Goal: Task Accomplishment & Management: Complete application form

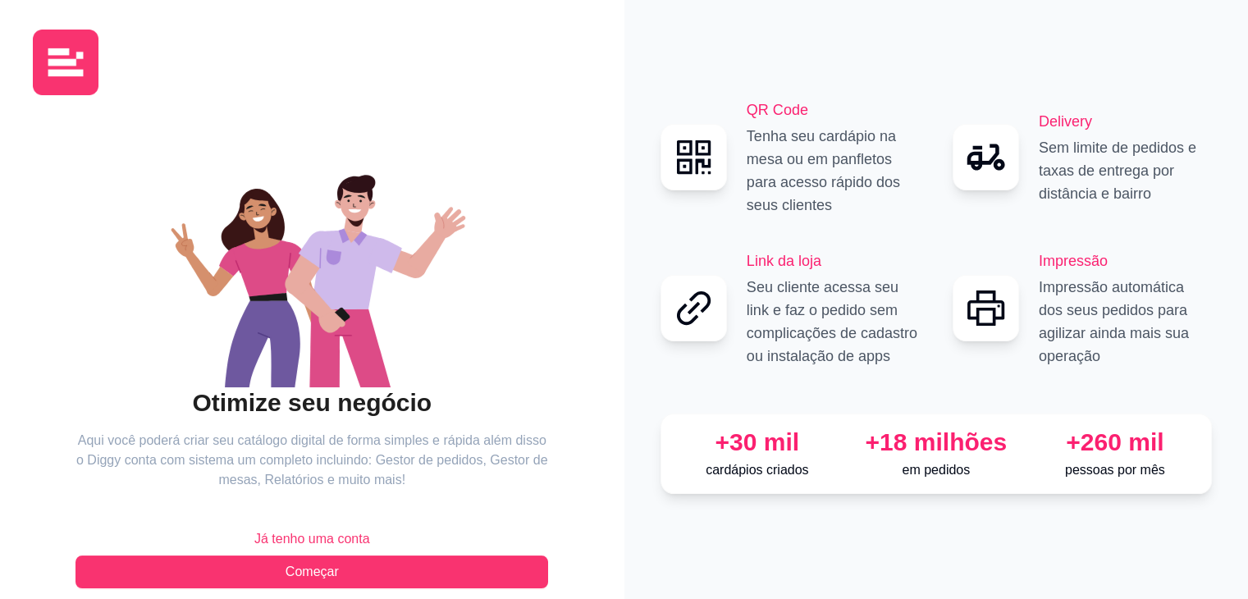
scroll to position [25, 0]
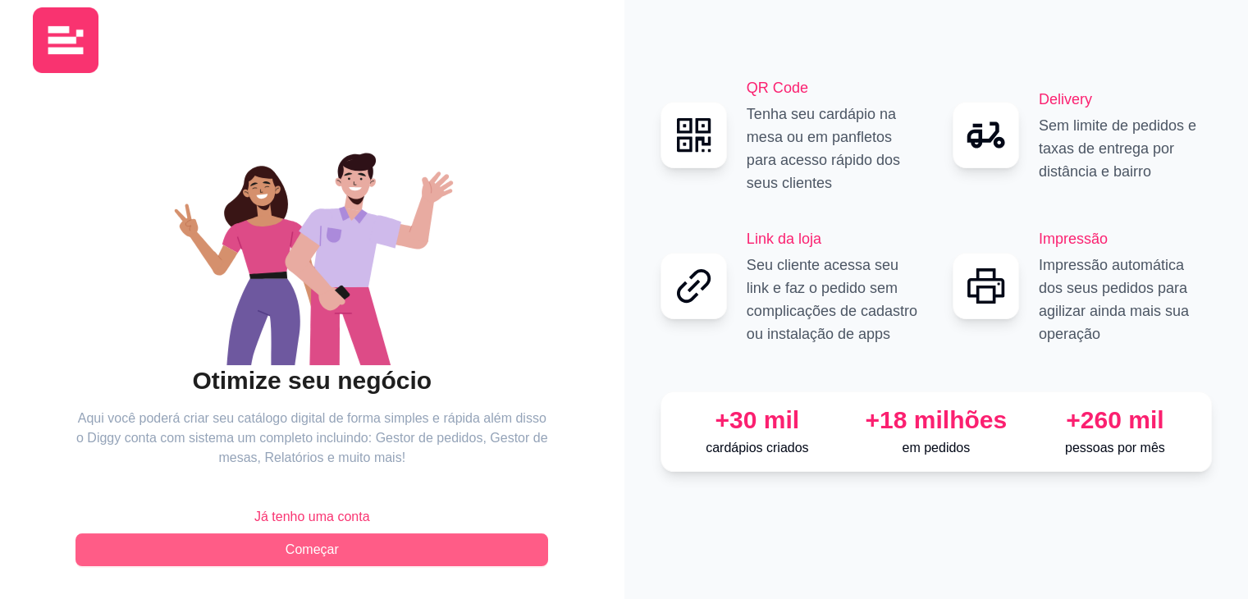
click at [328, 549] on span "Começar" at bounding box center [312, 550] width 53 height 20
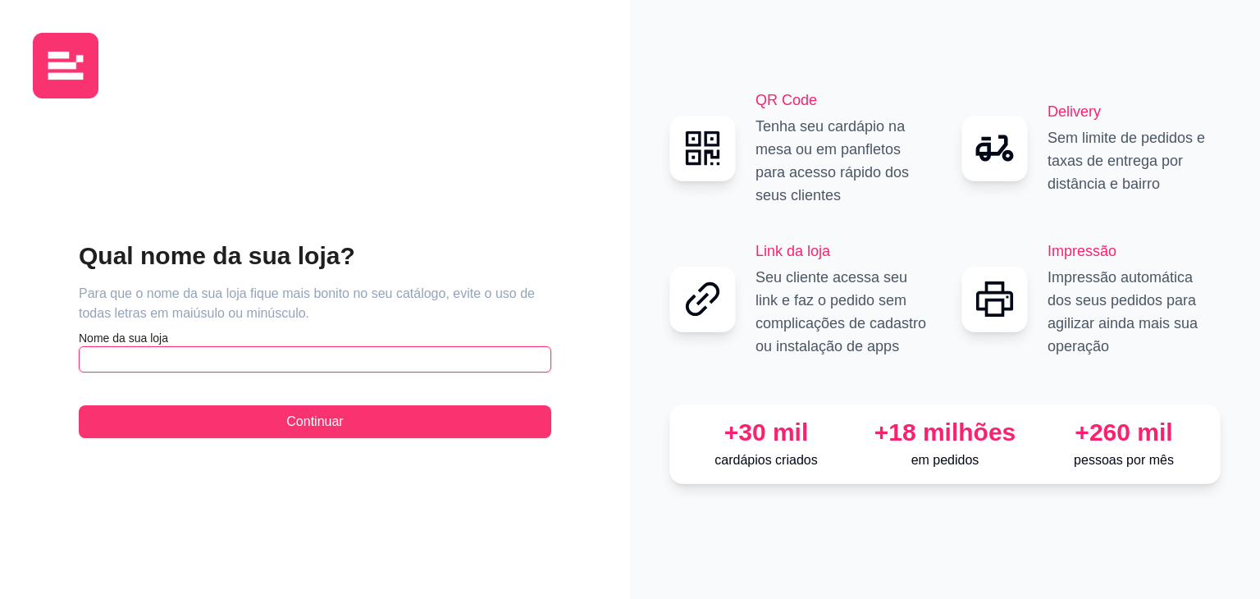
click at [361, 352] on input "text" at bounding box center [315, 359] width 473 height 26
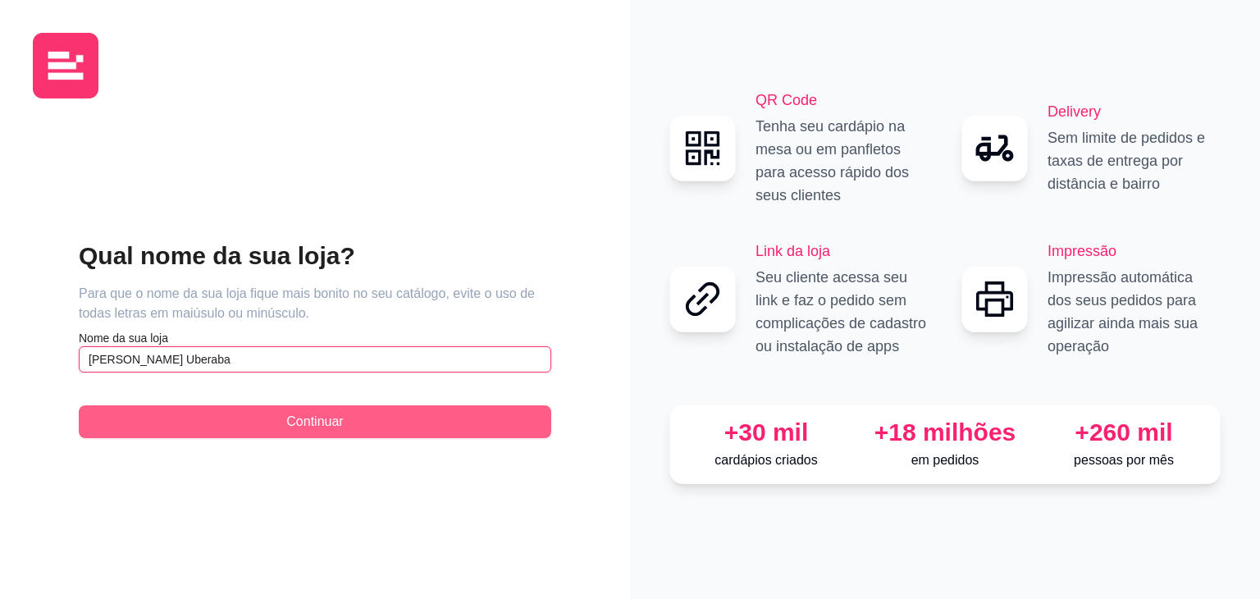
type input "[PERSON_NAME] Uberaba"
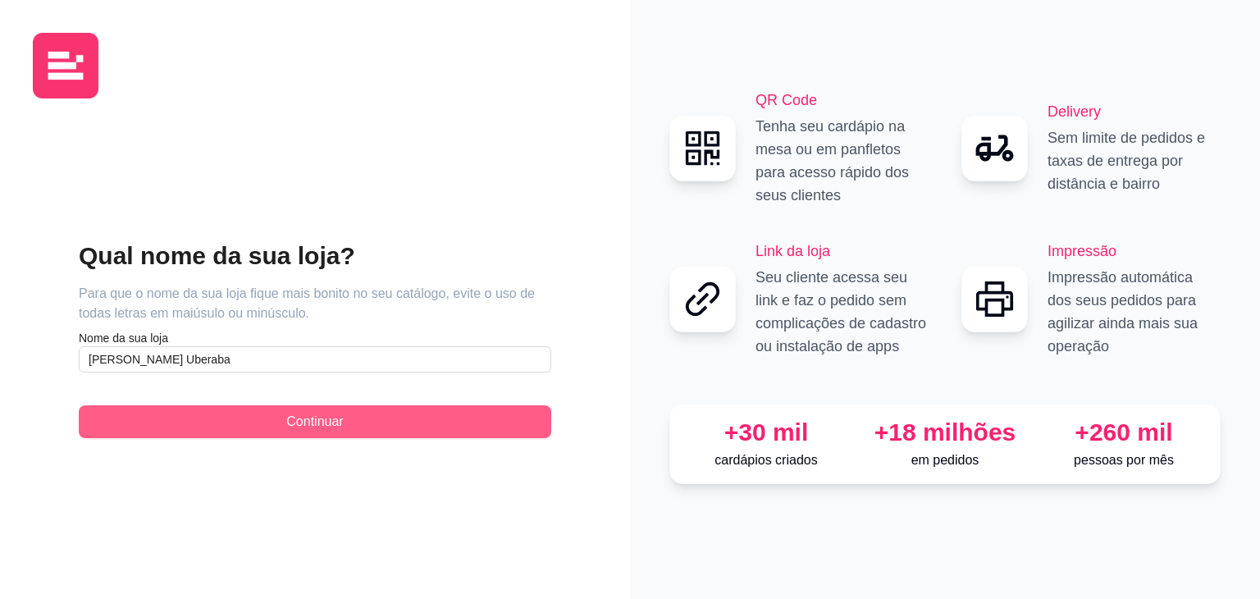
click at [378, 417] on button "Continuar" at bounding box center [315, 421] width 473 height 33
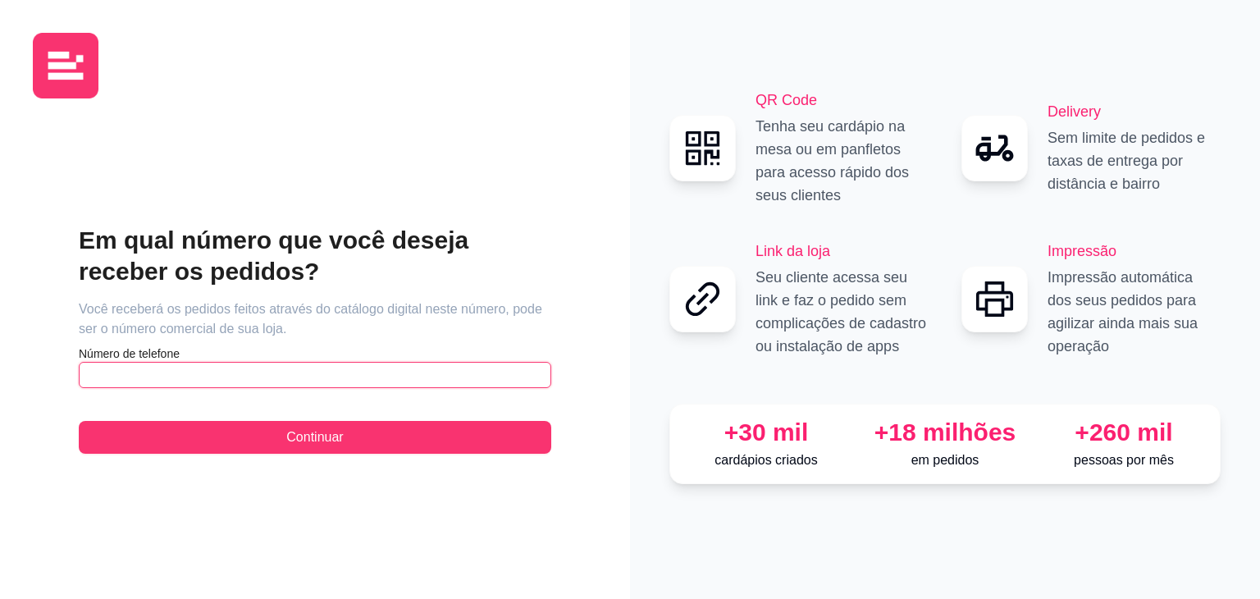
click at [354, 368] on input "text" at bounding box center [315, 375] width 473 height 26
drag, startPoint x: 354, startPoint y: 368, endPoint x: 0, endPoint y: 348, distance: 355.0
click at [0, 348] on div "Em qual número que você deseja receber os pedidos? Você receberá os pedidos fei…" at bounding box center [315, 299] width 630 height 599
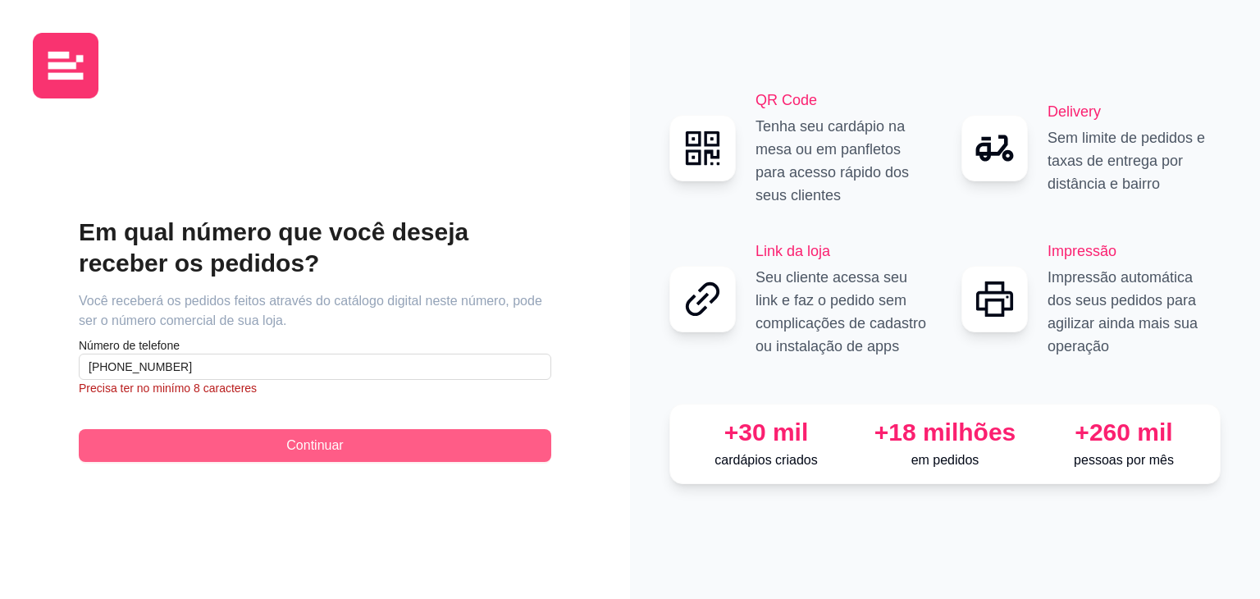
click at [372, 446] on button "Continuar" at bounding box center [315, 445] width 473 height 33
click at [341, 441] on span "Continuar" at bounding box center [314, 446] width 57 height 20
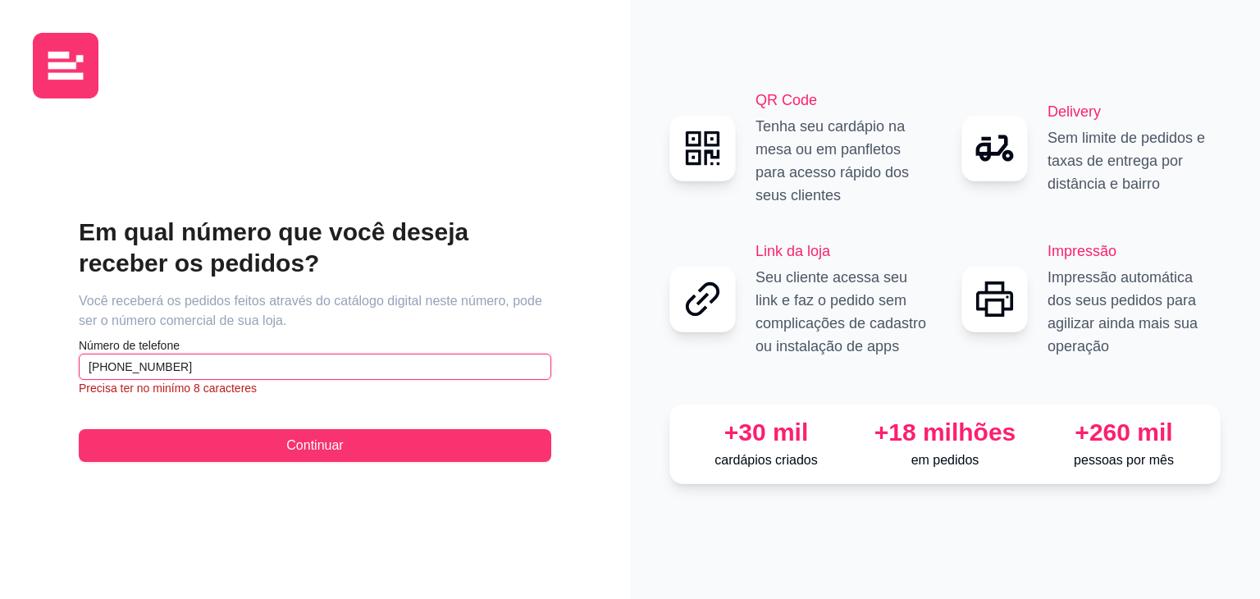
drag, startPoint x: 269, startPoint y: 363, endPoint x: 62, endPoint y: 350, distance: 207.2
click at [62, 350] on div "Em qual número que você deseja receber os pedidos? Você receberá os pedidos fei…" at bounding box center [315, 339] width 564 height 455
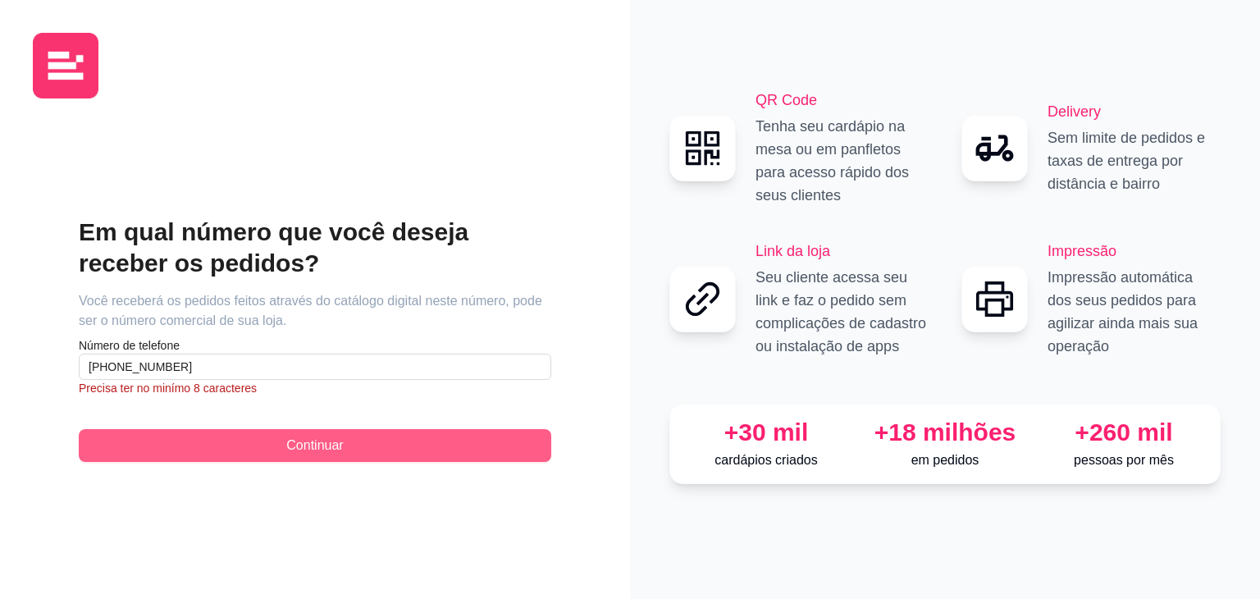
click at [377, 447] on button "Continuar" at bounding box center [315, 445] width 473 height 33
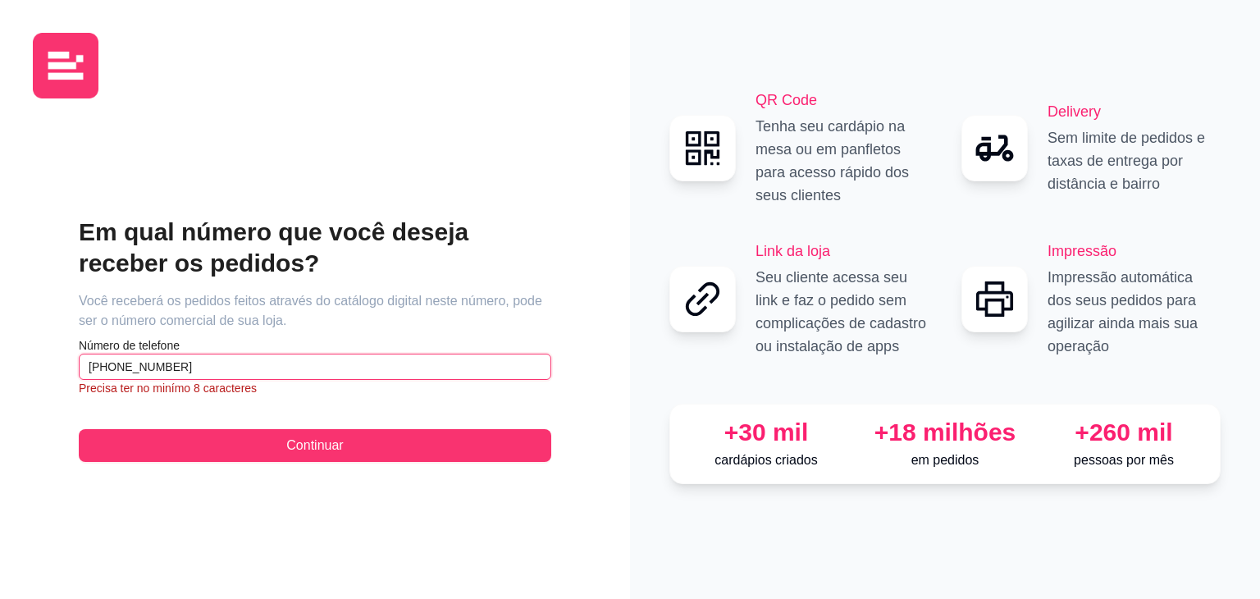
drag, startPoint x: 216, startPoint y: 374, endPoint x: 42, endPoint y: 353, distance: 175.2
click at [42, 353] on div "Em qual número que você deseja receber os pedidos? Você receberá os pedidos fei…" at bounding box center [315, 339] width 564 height 455
drag, startPoint x: 236, startPoint y: 366, endPoint x: 70, endPoint y: 340, distance: 168.5
click at [70, 340] on div "Em qual número que você deseja receber os pedidos? Você receberá os pedidos fei…" at bounding box center [315, 339] width 564 height 455
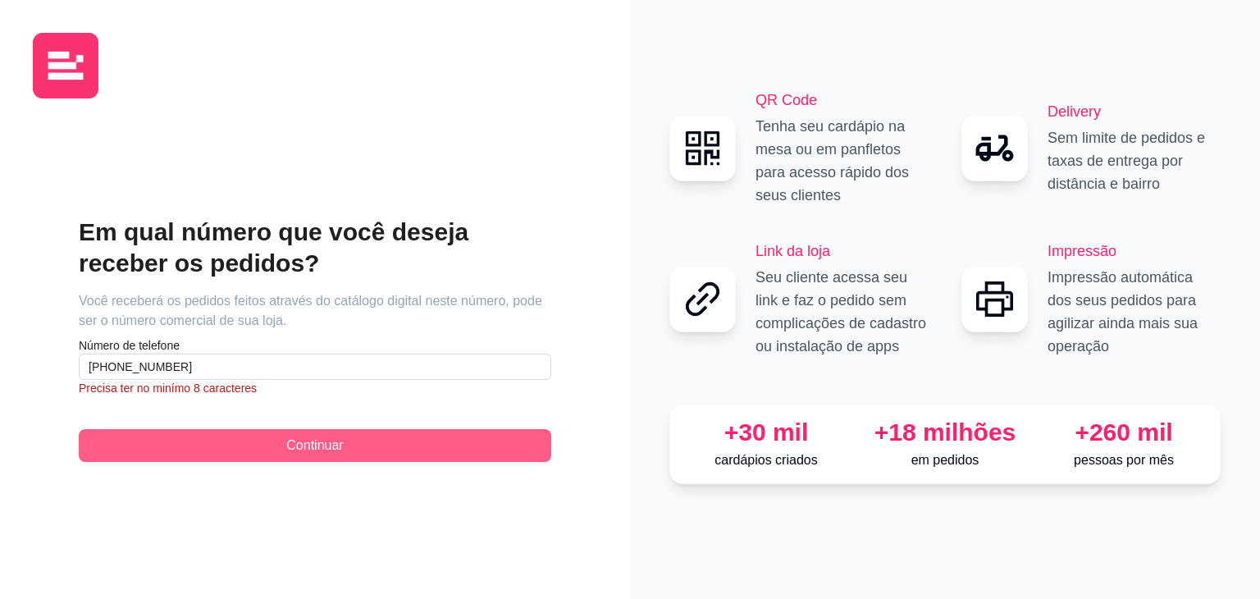
click at [361, 444] on button "Continuar" at bounding box center [315, 445] width 473 height 33
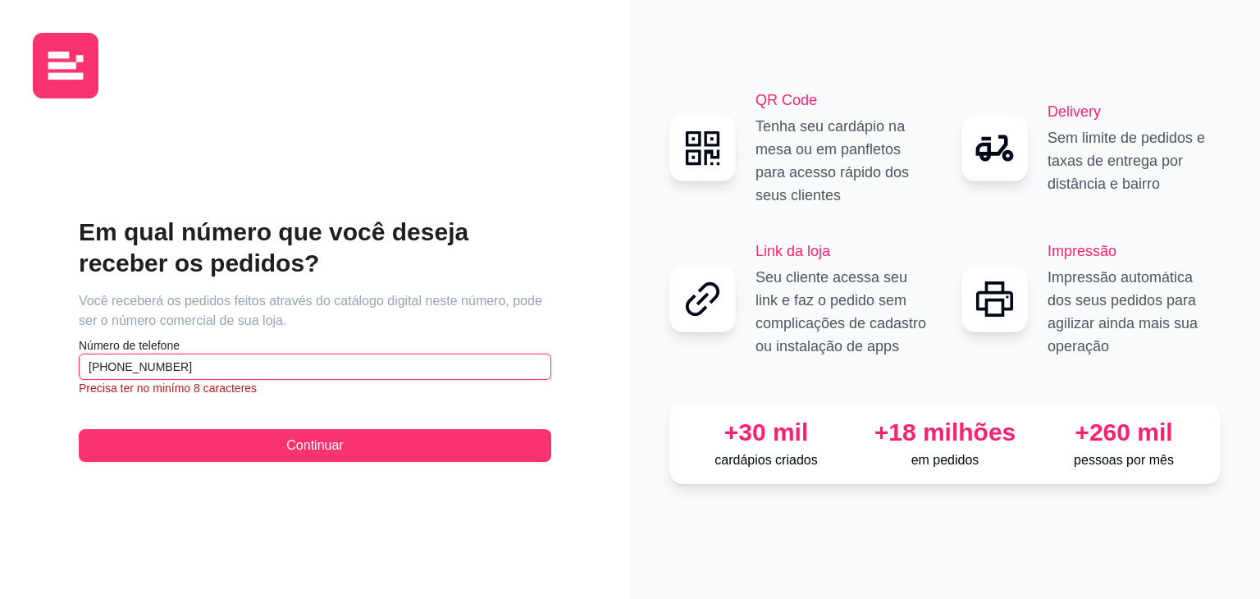
click at [453, 369] on input "[PHONE_NUMBER]" at bounding box center [315, 367] width 473 height 26
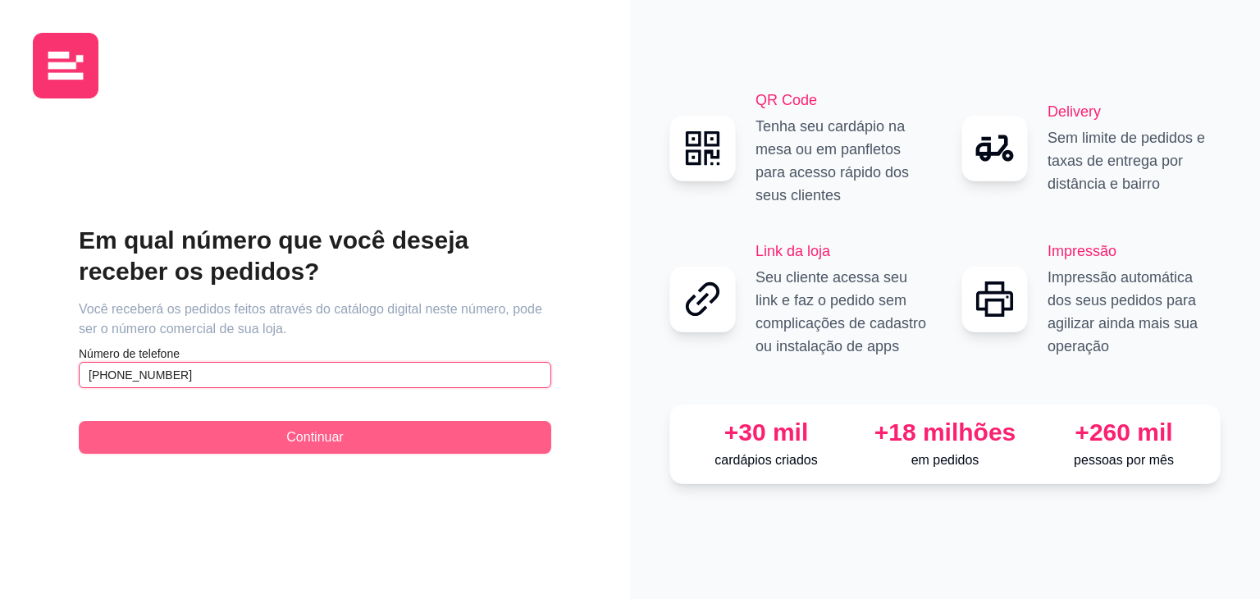
type input "[PHONE_NUMBER]"
click at [435, 447] on button "Continuar" at bounding box center [315, 437] width 473 height 33
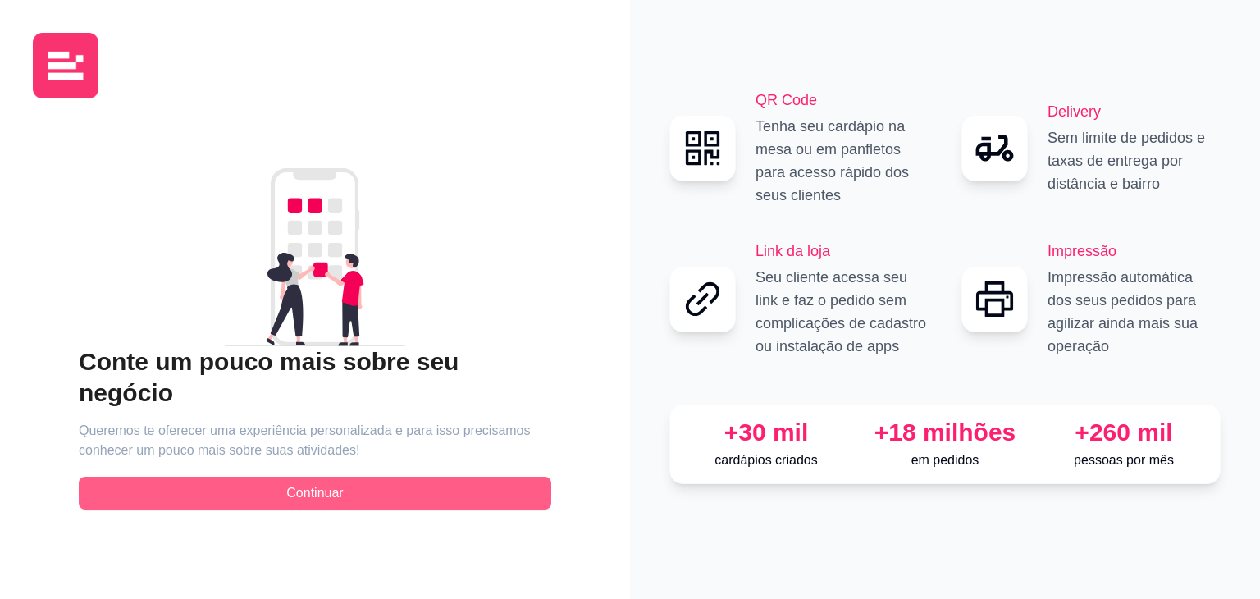
click at [418, 477] on button "Continuar" at bounding box center [315, 493] width 473 height 33
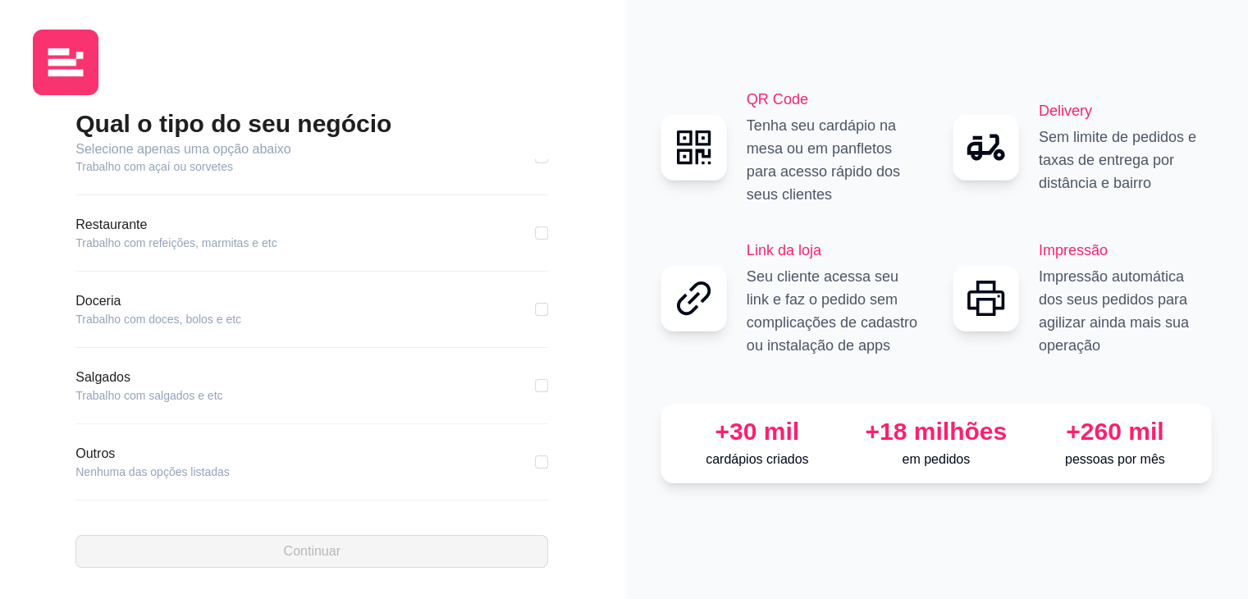
scroll to position [5, 0]
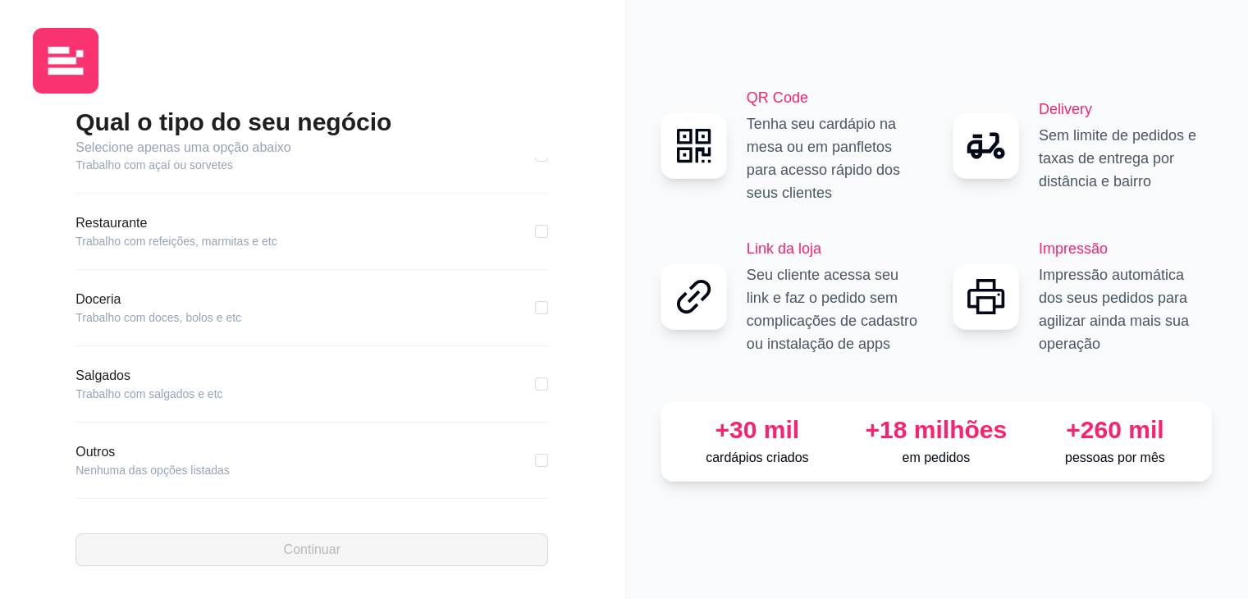
click at [210, 464] on article "Nenhuma das opções listadas" at bounding box center [152, 470] width 154 height 16
click at [113, 453] on article "Outros" at bounding box center [152, 452] width 154 height 20
click at [95, 450] on article "Outros" at bounding box center [152, 452] width 154 height 20
click at [115, 468] on article "Nenhuma das opções listadas" at bounding box center [152, 470] width 154 height 16
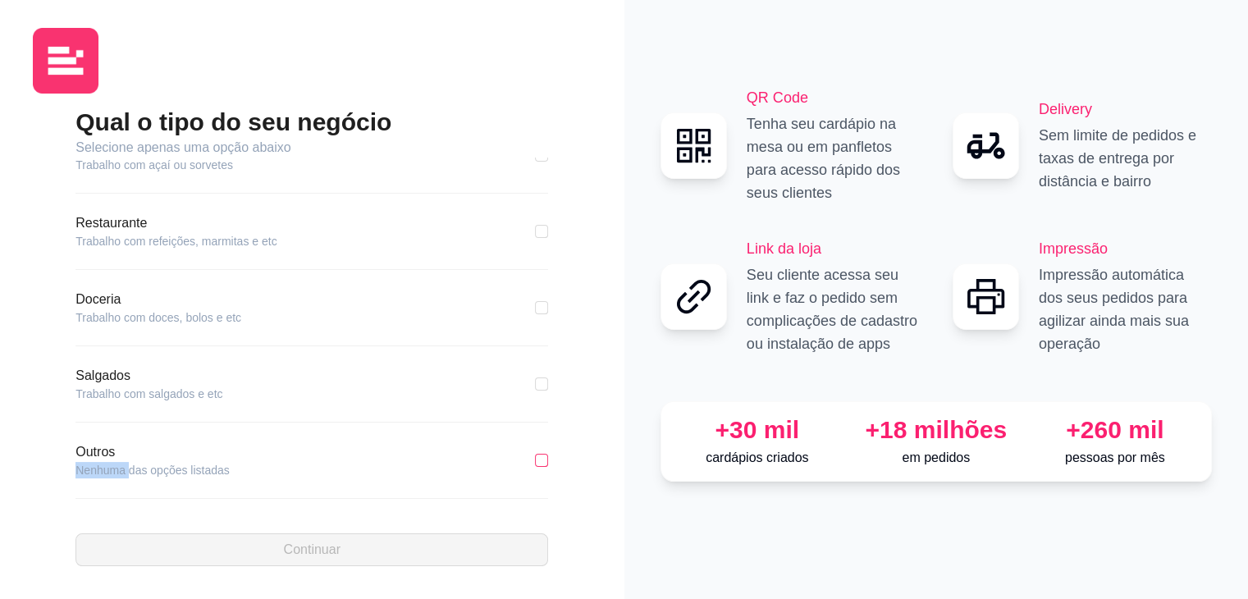
click at [535, 457] on input "checkbox" at bounding box center [541, 460] width 13 height 13
checkbox input "true"
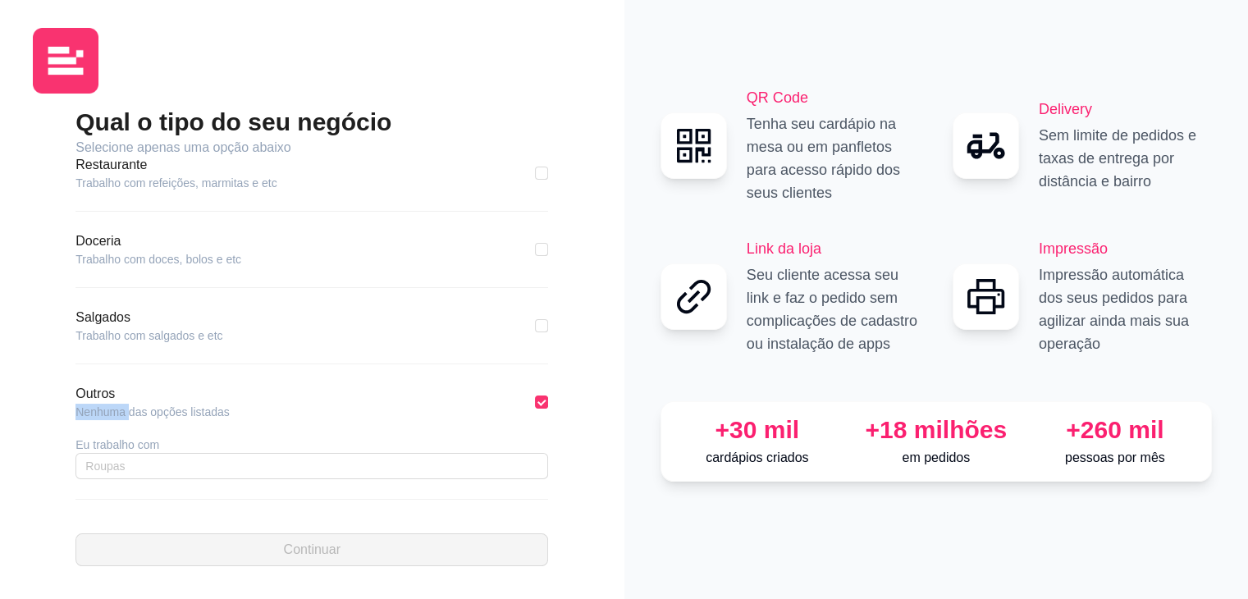
scroll to position [325, 0]
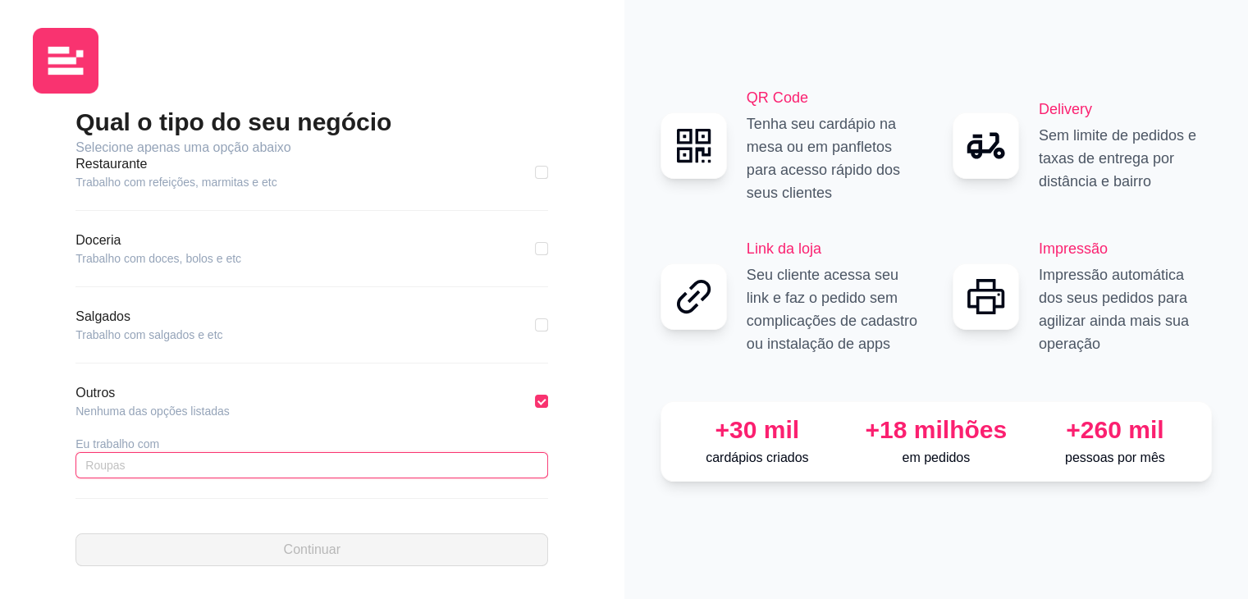
click at [294, 470] on input "text" at bounding box center [311, 465] width 473 height 26
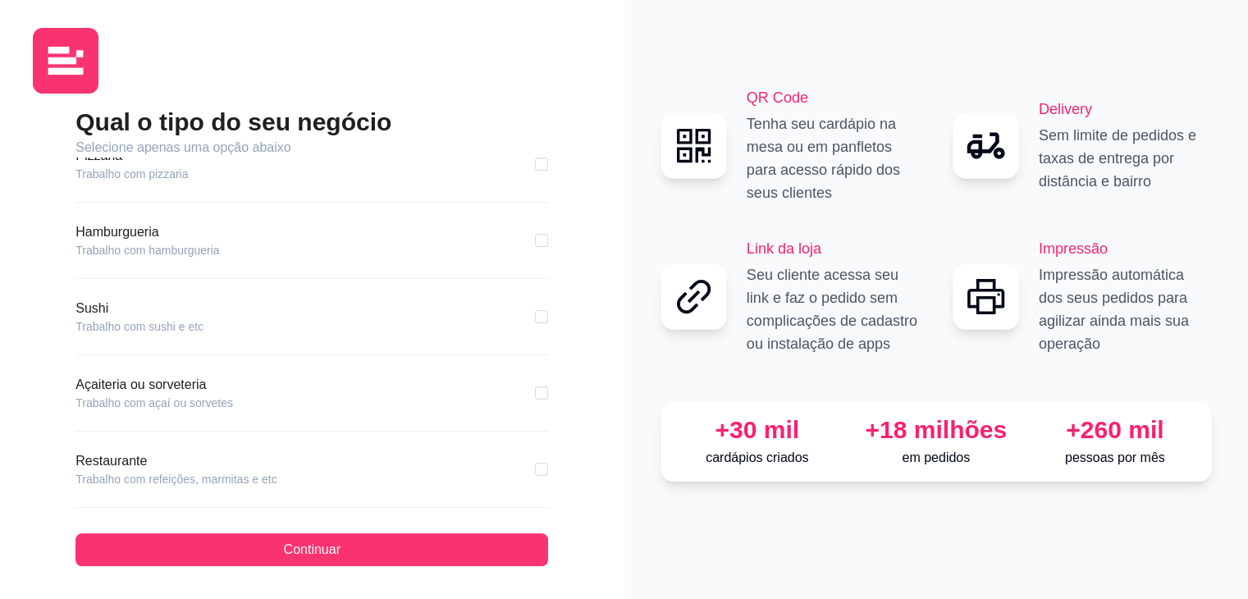
scroll to position [0, 0]
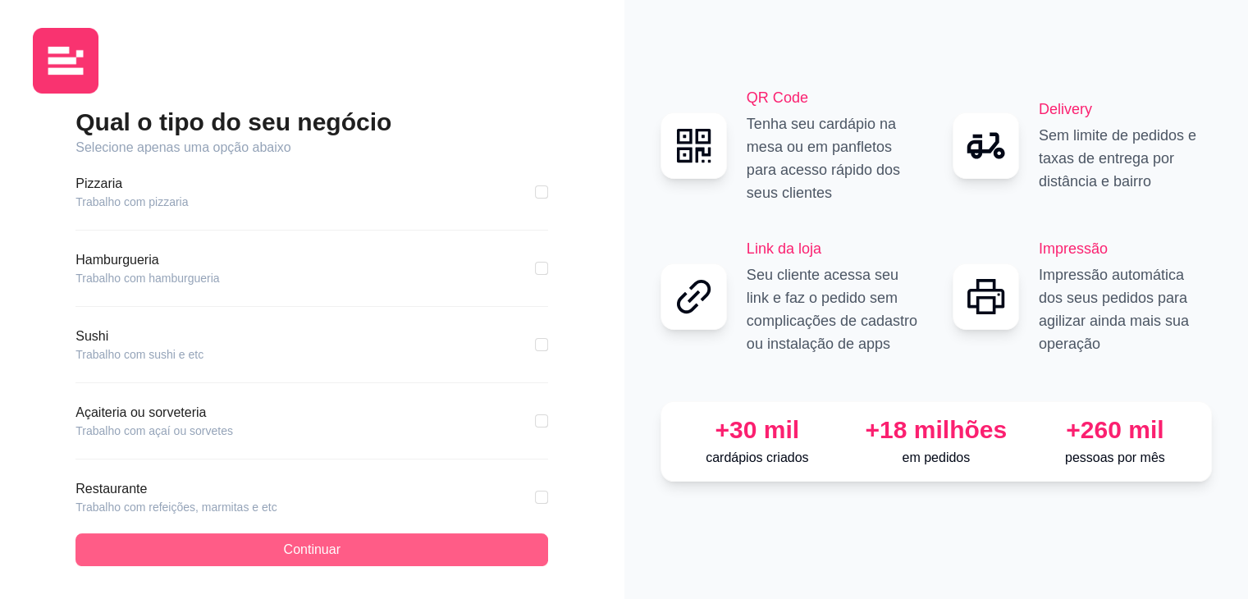
type input "Padaria"
click at [324, 554] on span "Continuar" at bounding box center [312, 550] width 57 height 20
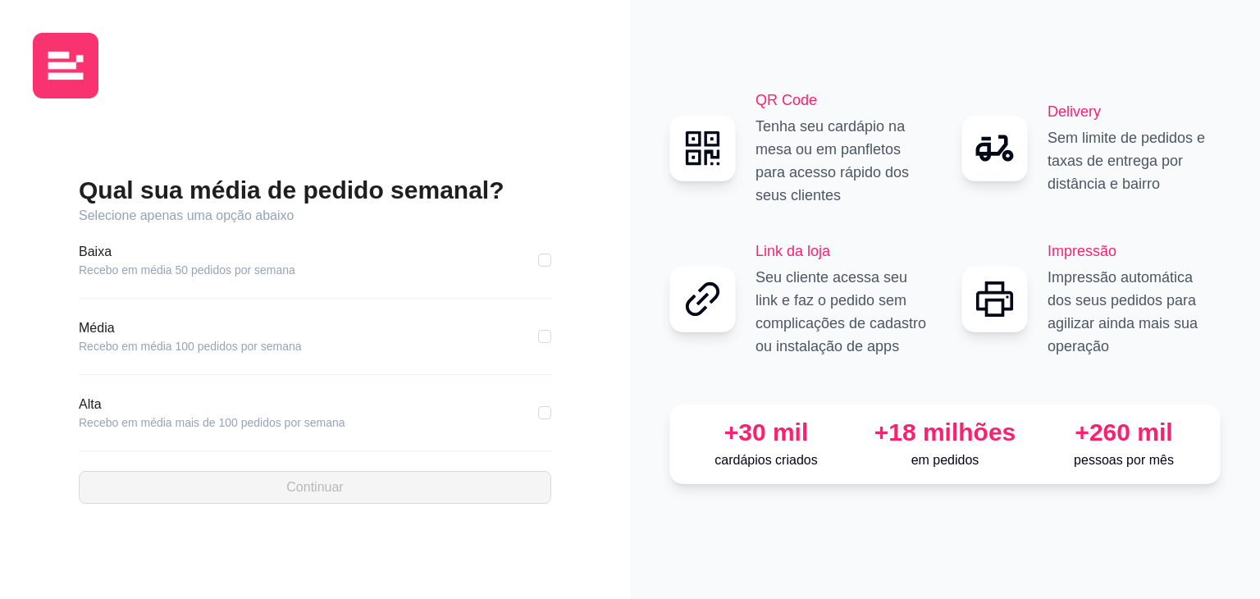
click at [239, 428] on article "Recebo em média mais de 100 pedidos por semana" at bounding box center [212, 422] width 267 height 16
click at [546, 416] on input "checkbox" at bounding box center [544, 412] width 13 height 13
checkbox input "true"
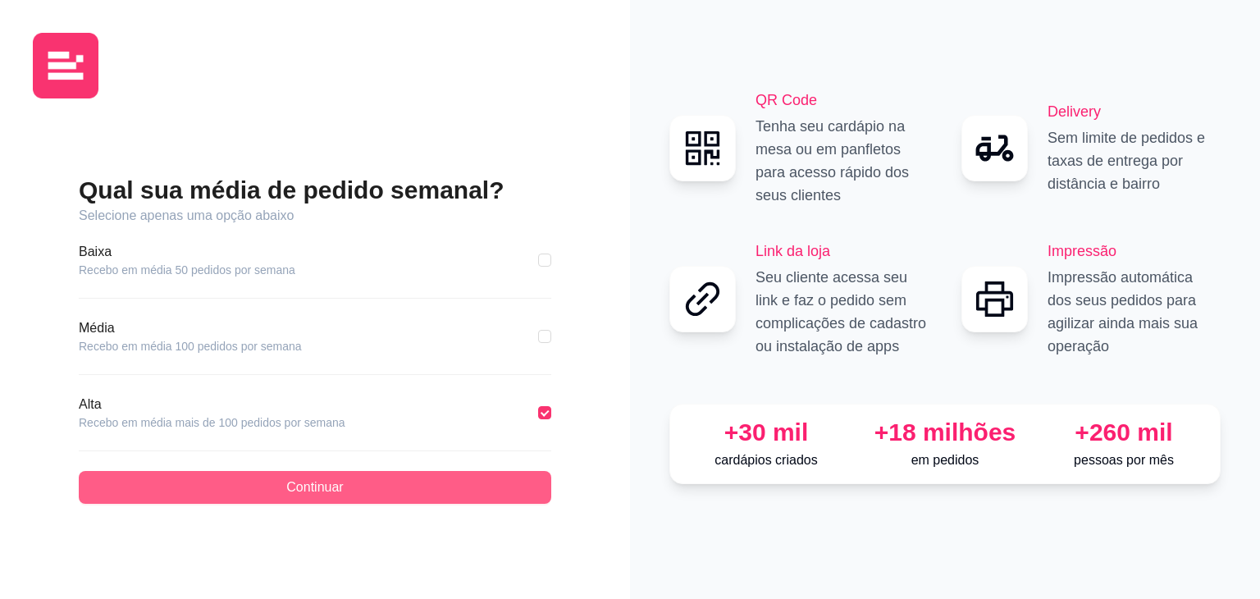
click at [500, 493] on button "Continuar" at bounding box center [315, 487] width 473 height 33
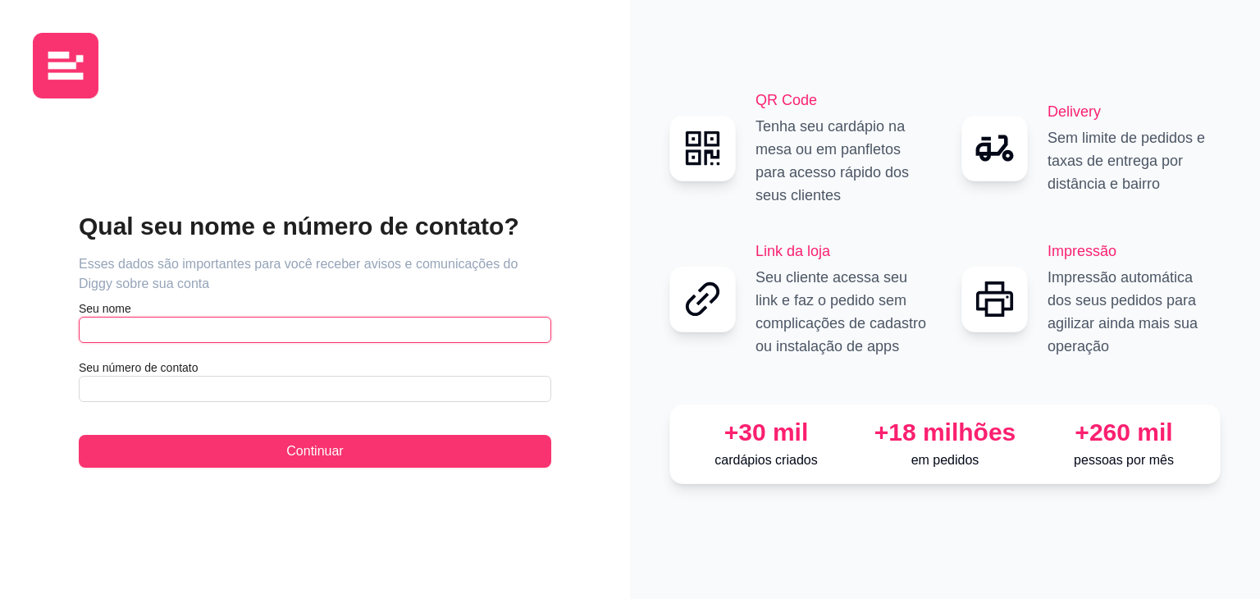
click at [340, 329] on input "text" at bounding box center [315, 330] width 473 height 26
type input "[PERSON_NAME]"
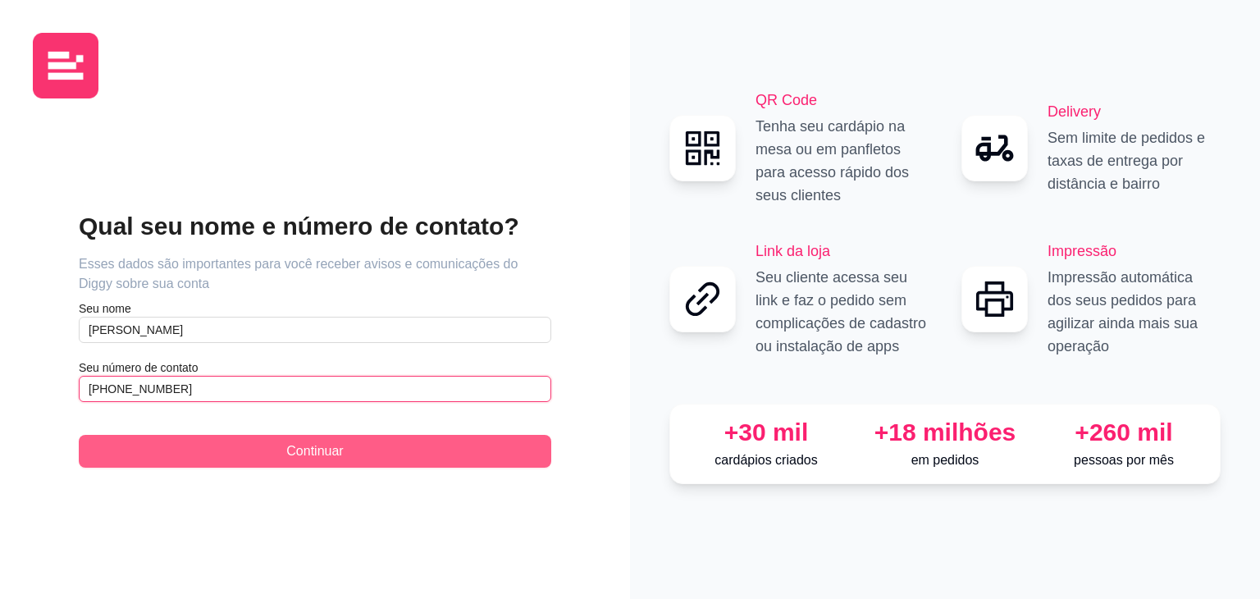
type input "[PHONE_NUMBER]"
drag, startPoint x: 263, startPoint y: 459, endPoint x: 273, endPoint y: 459, distance: 10.7
click at [263, 459] on button "Continuar" at bounding box center [315, 451] width 473 height 33
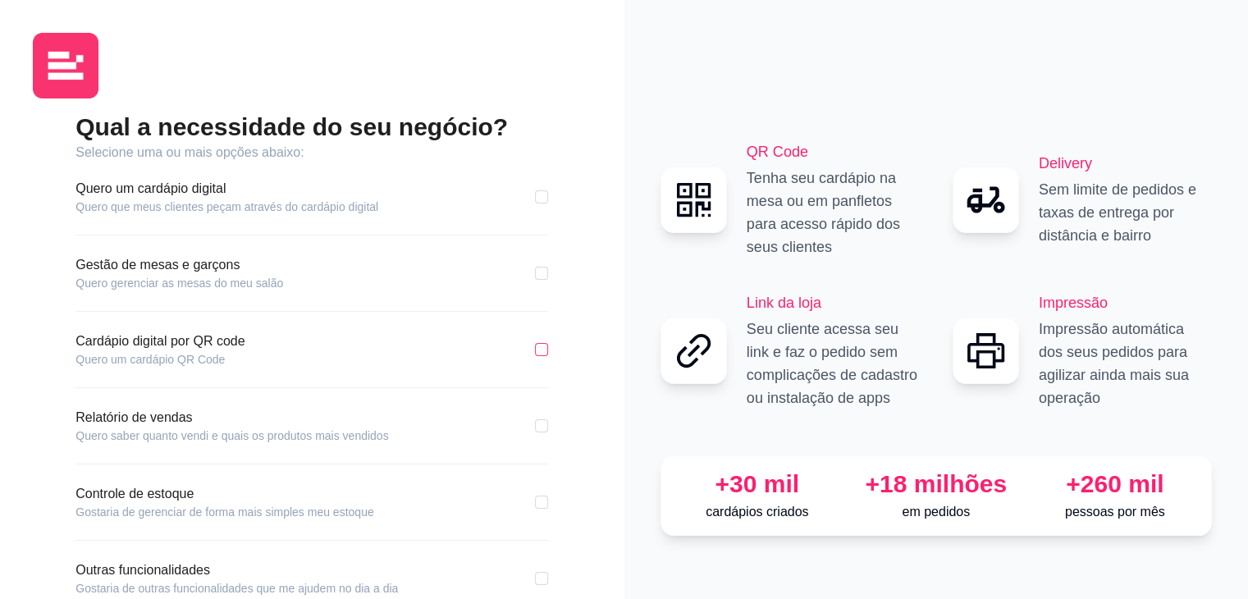
click at [540, 351] on input "checkbox" at bounding box center [541, 349] width 13 height 13
checkbox input "true"
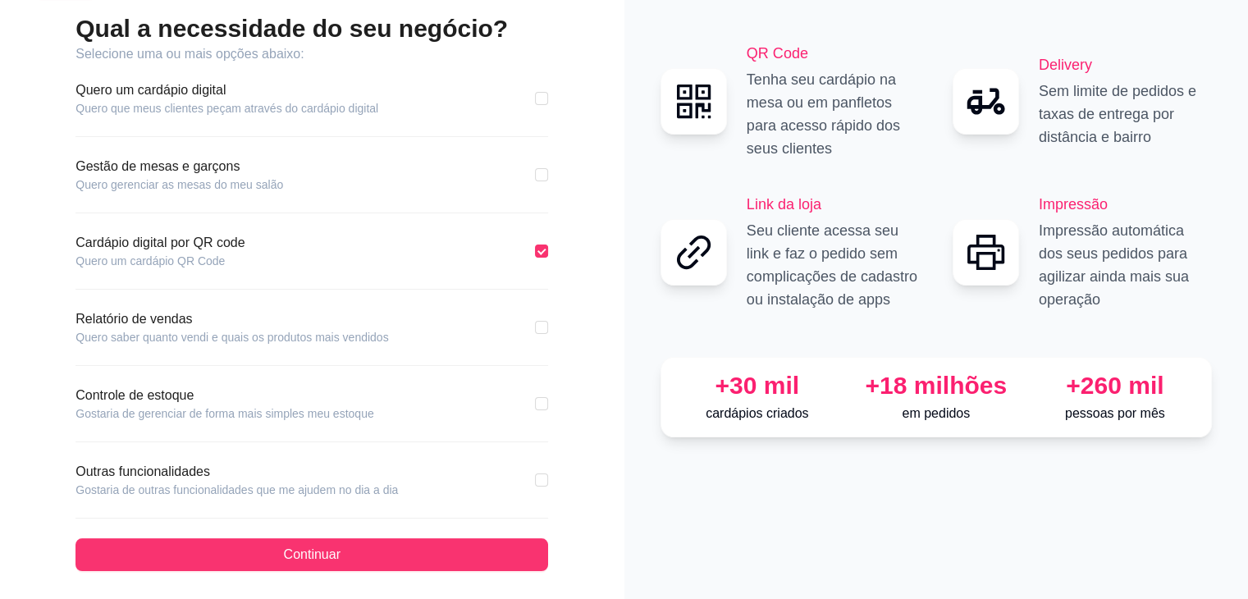
scroll to position [103, 0]
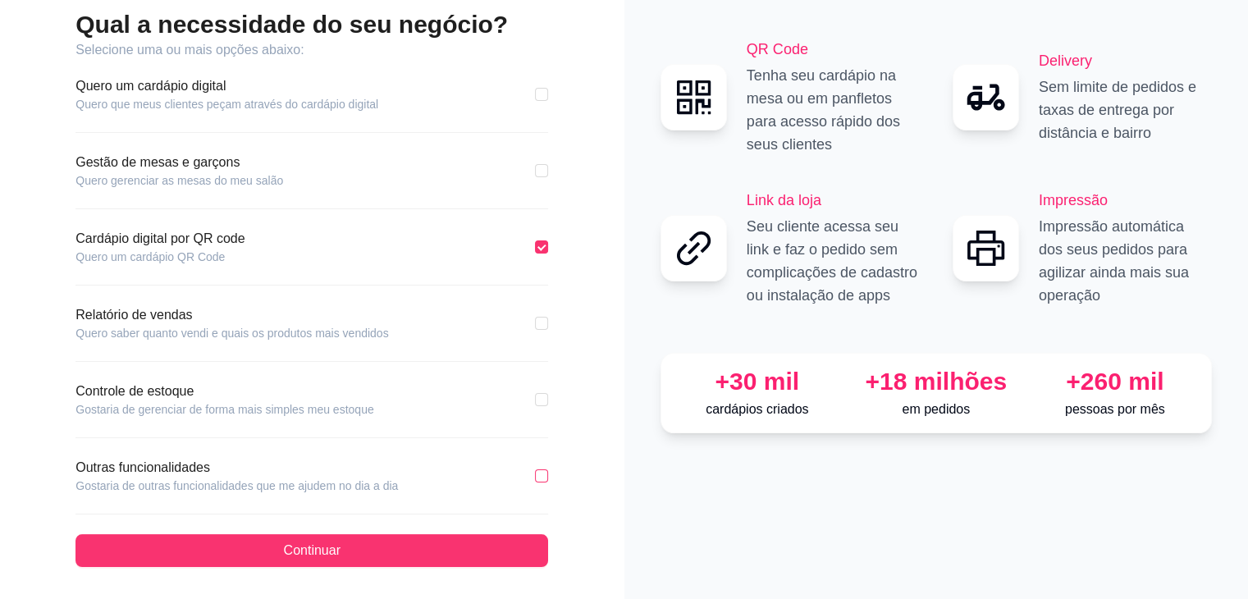
click at [537, 476] on div "Outras funcionalidades Gostaria de outras funcionalidades que me ajudem no dia …" at bounding box center [311, 476] width 473 height 36
click at [541, 473] on input "checkbox" at bounding box center [541, 475] width 13 height 13
checkbox input "true"
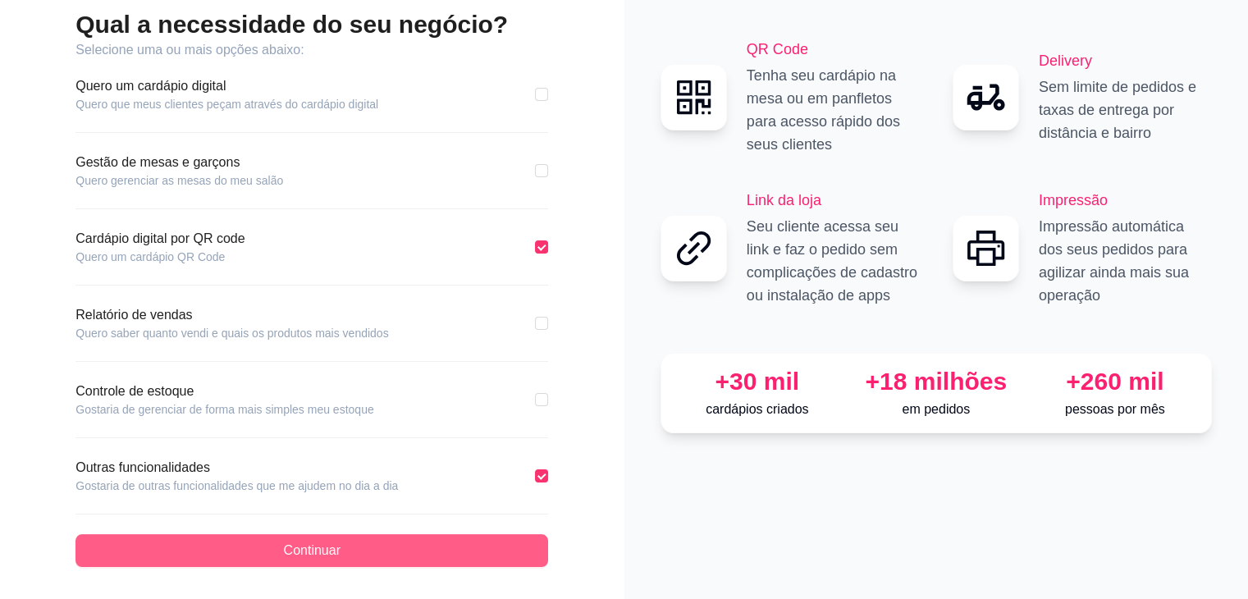
click at [425, 550] on button "Continuar" at bounding box center [311, 550] width 473 height 33
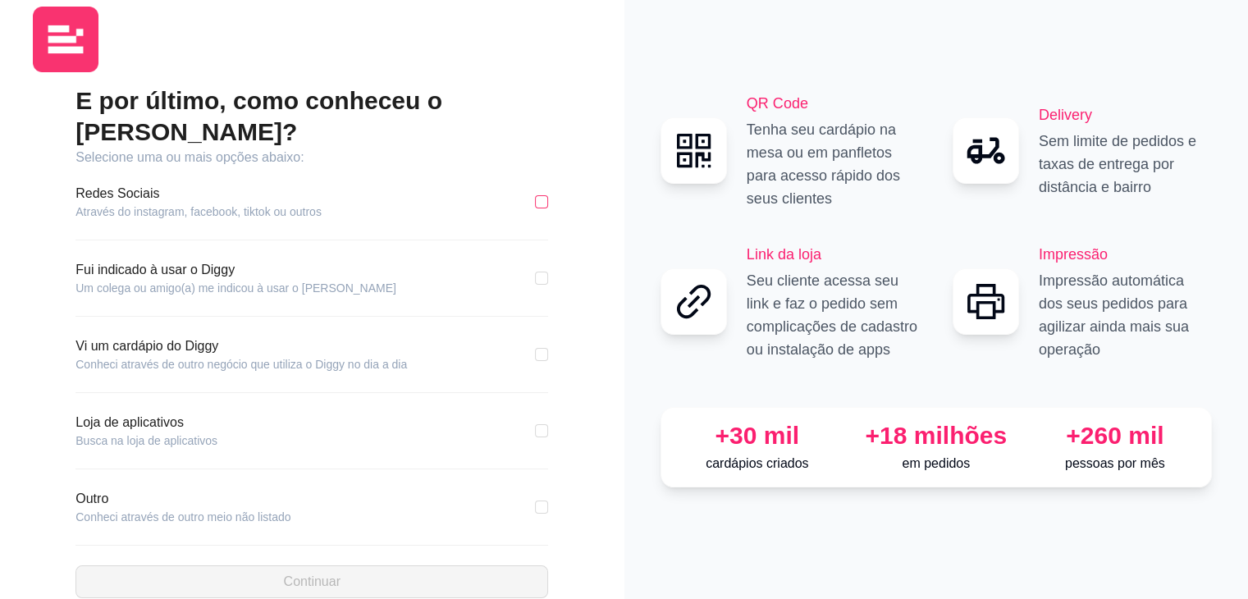
click at [540, 195] on input "checkbox" at bounding box center [541, 201] width 13 height 13
checkbox input "true"
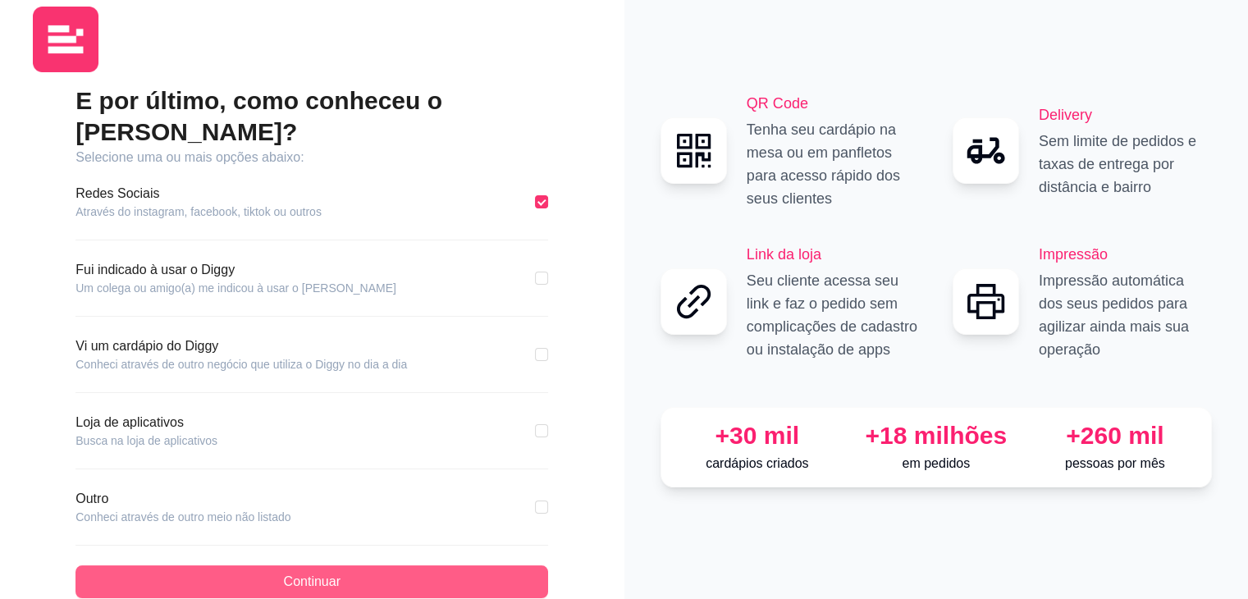
click at [451, 565] on button "Continuar" at bounding box center [311, 581] width 473 height 33
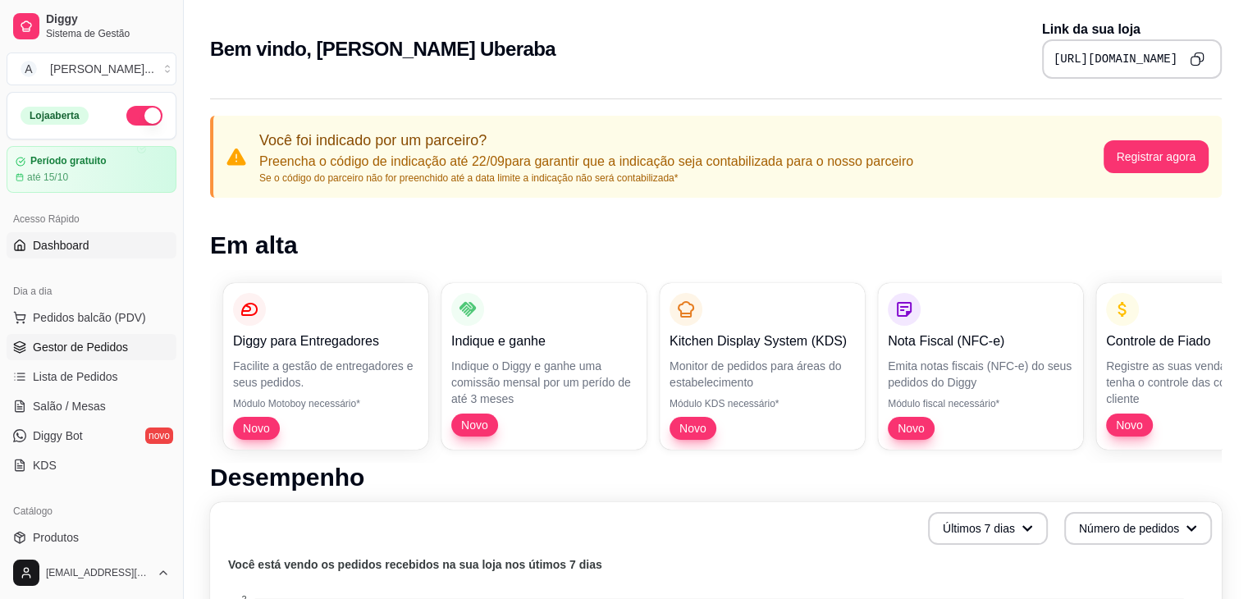
click at [109, 350] on span "Gestor de Pedidos" at bounding box center [80, 347] width 95 height 16
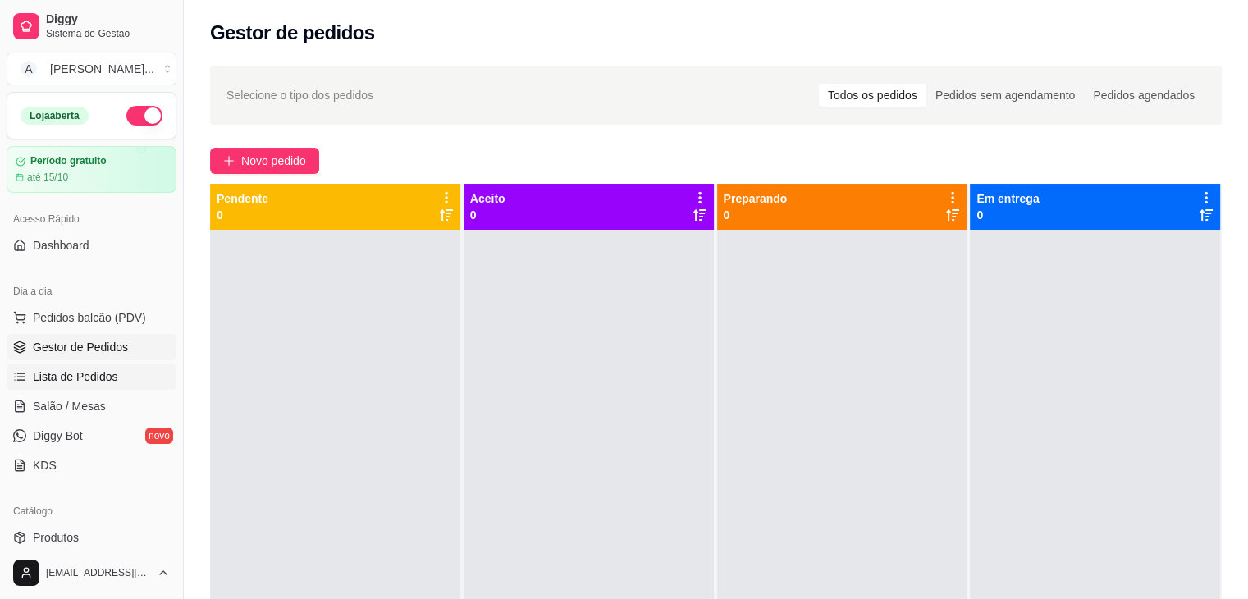
click at [85, 374] on span "Lista de Pedidos" at bounding box center [75, 376] width 85 height 16
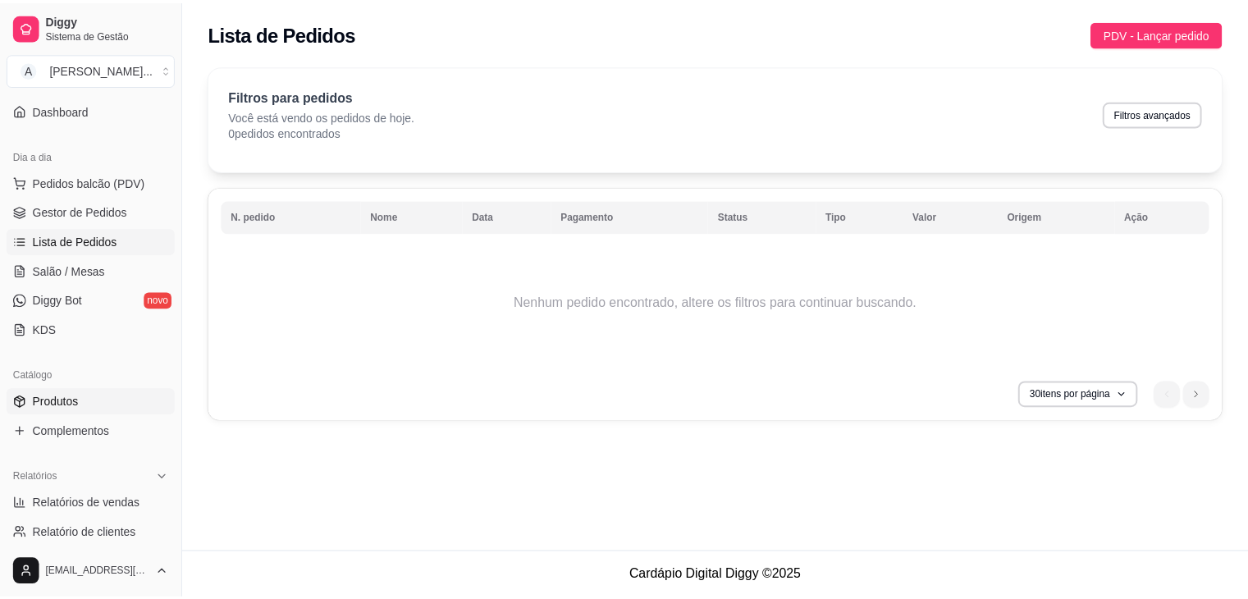
scroll to position [164, 0]
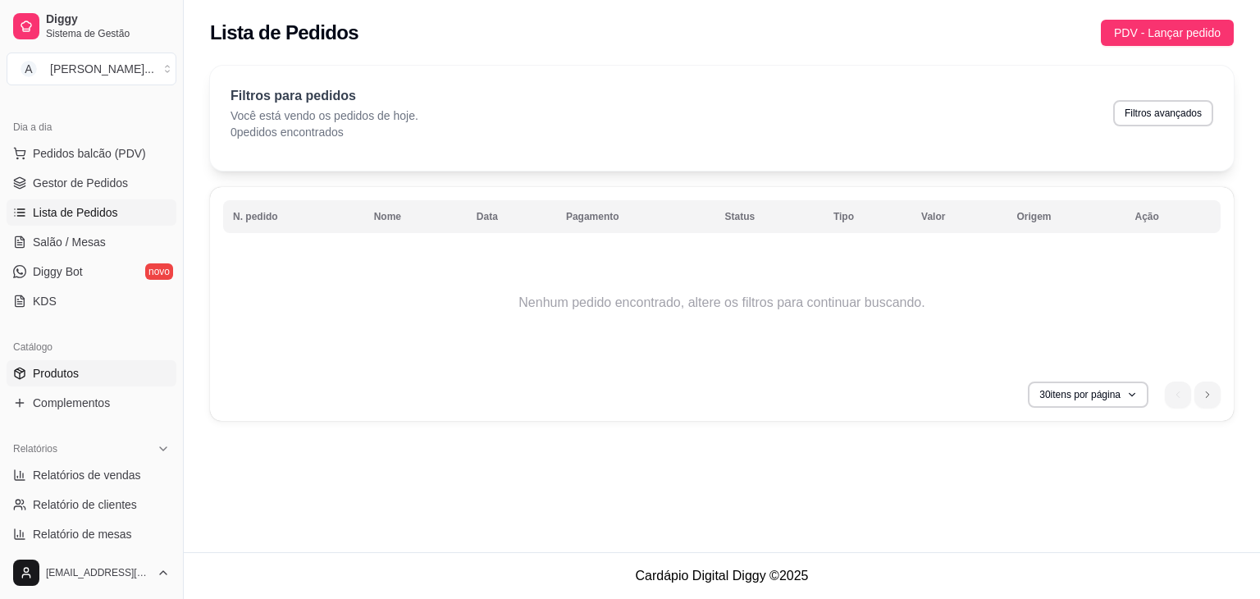
click at [68, 368] on span "Produtos" at bounding box center [56, 373] width 46 height 16
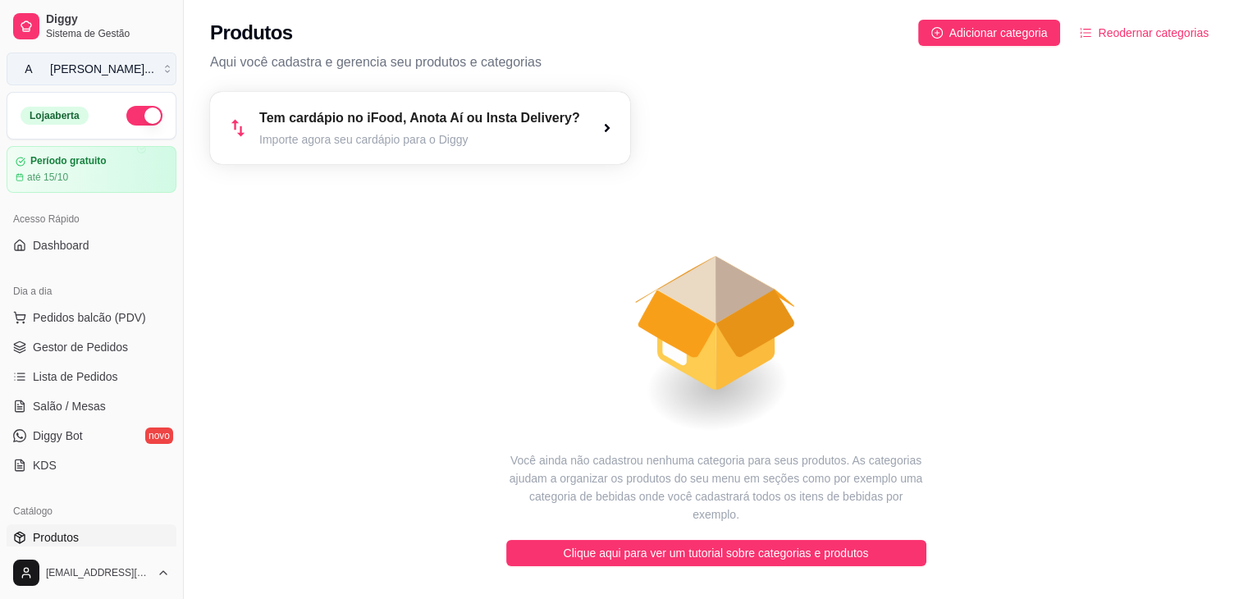
click at [130, 76] on button "A [PERSON_NAME] ..." at bounding box center [92, 69] width 170 height 33
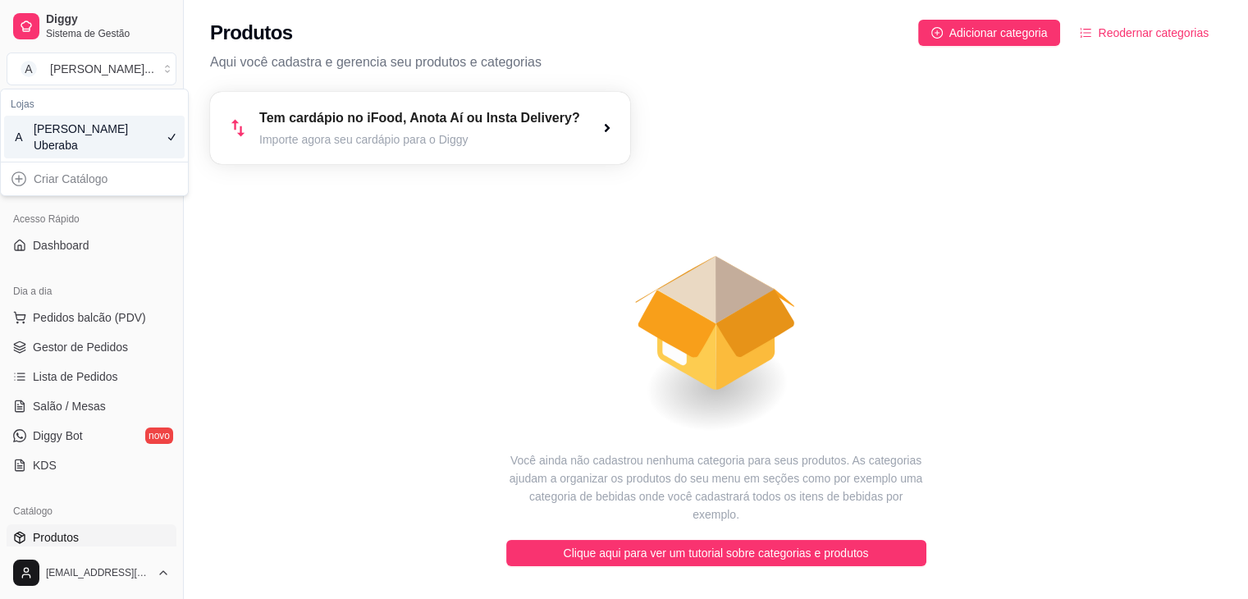
click at [90, 183] on div "Criar Catálogo" at bounding box center [94, 179] width 180 height 26
click at [804, 156] on div "Tem cardápio no iFood, Anota Aí ou Insta Delivery? Importe agora seu cardápio p…" at bounding box center [716, 128] width 1012 height 72
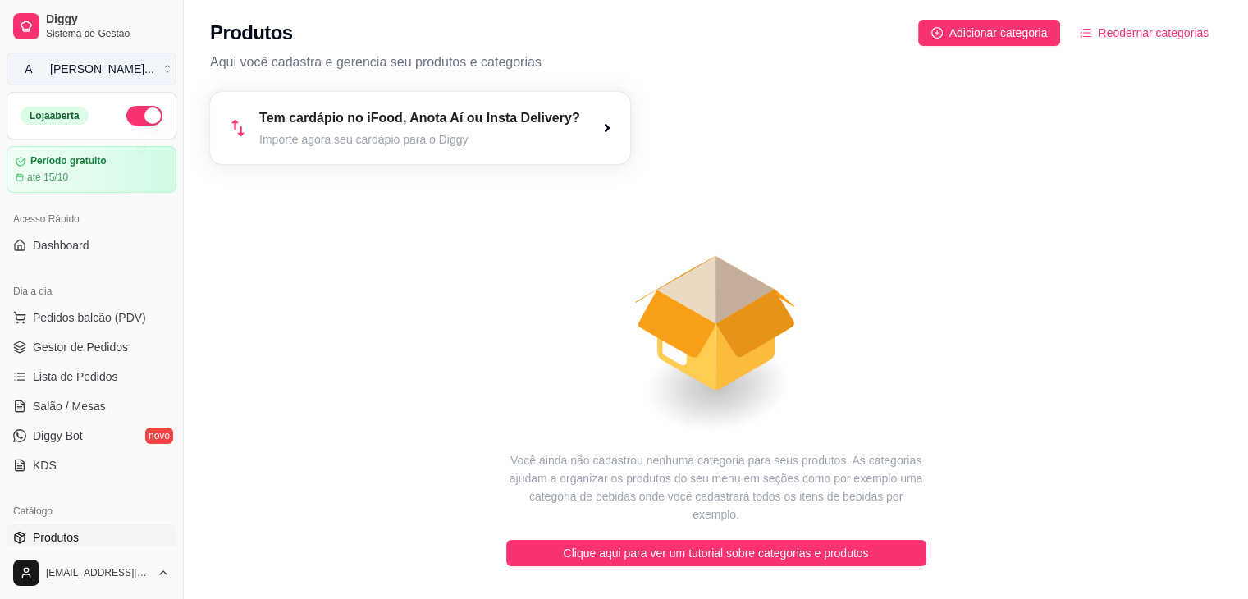
click at [160, 64] on button "A [PERSON_NAME] ..." at bounding box center [92, 69] width 170 height 33
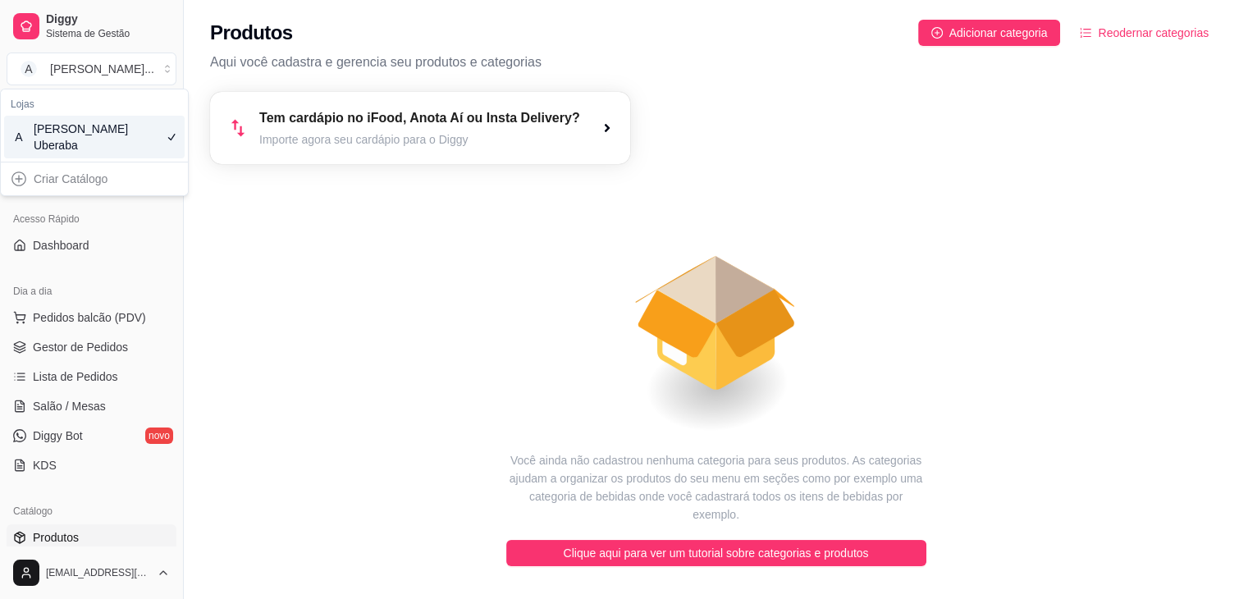
drag, startPoint x: 299, startPoint y: 299, endPoint x: 259, endPoint y: 185, distance: 121.4
click at [299, 302] on icon "animation" at bounding box center [716, 307] width 1012 height 287
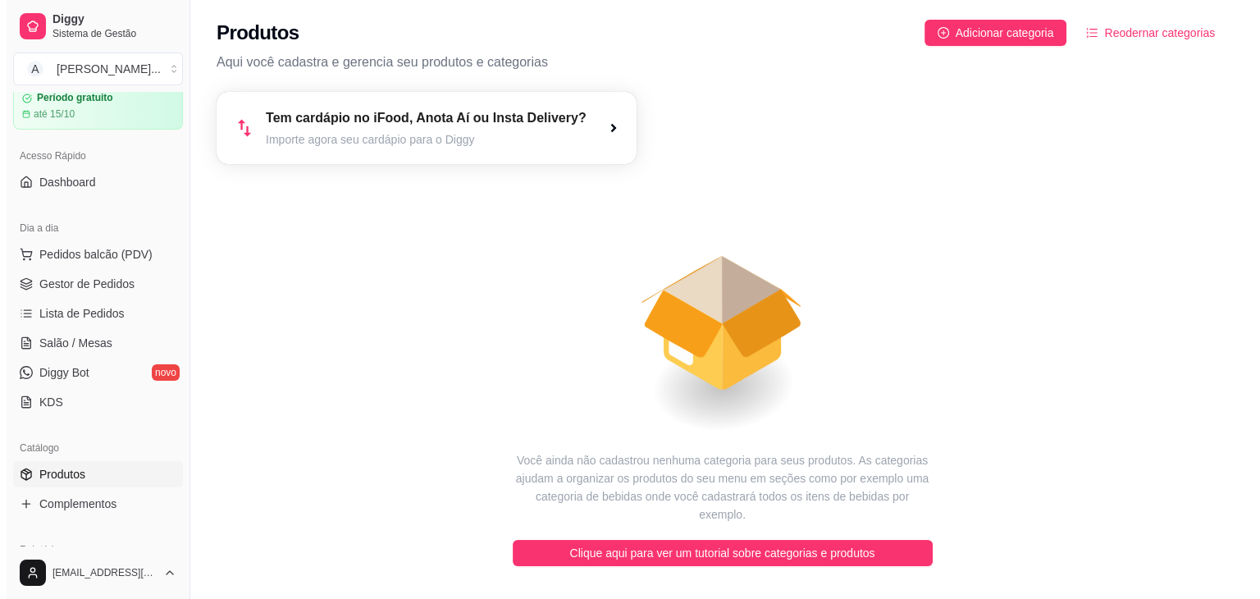
scroll to position [164, 0]
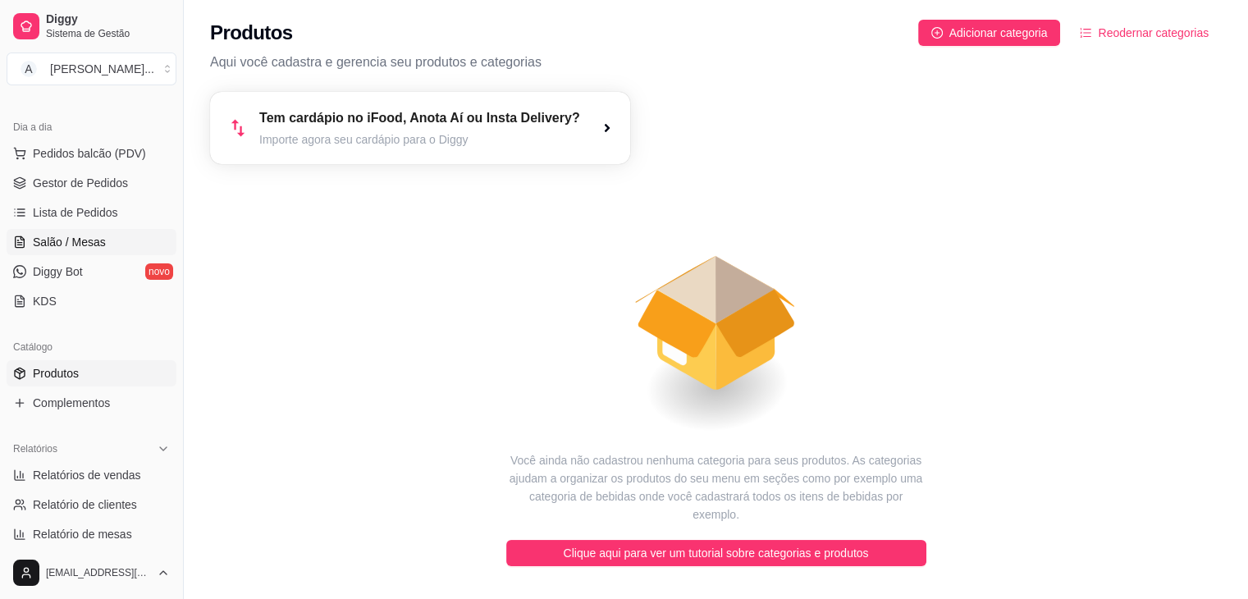
click at [110, 242] on link "Salão / Mesas" at bounding box center [92, 242] width 170 height 26
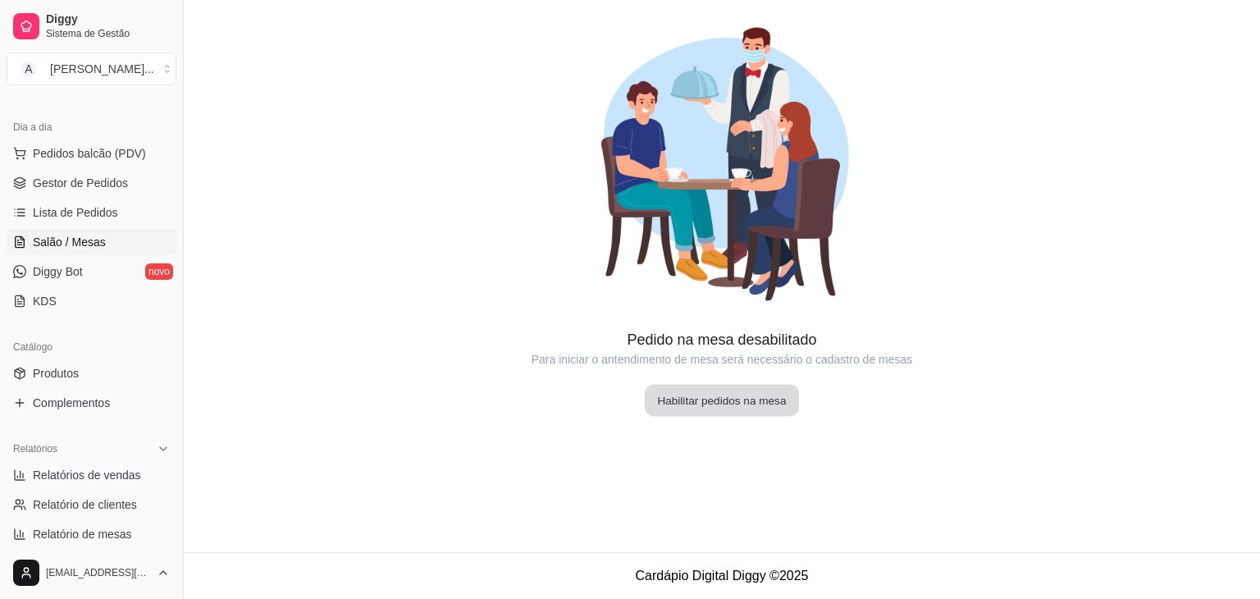
click at [732, 394] on button "Habilitar pedidos na mesa" at bounding box center [722, 401] width 154 height 32
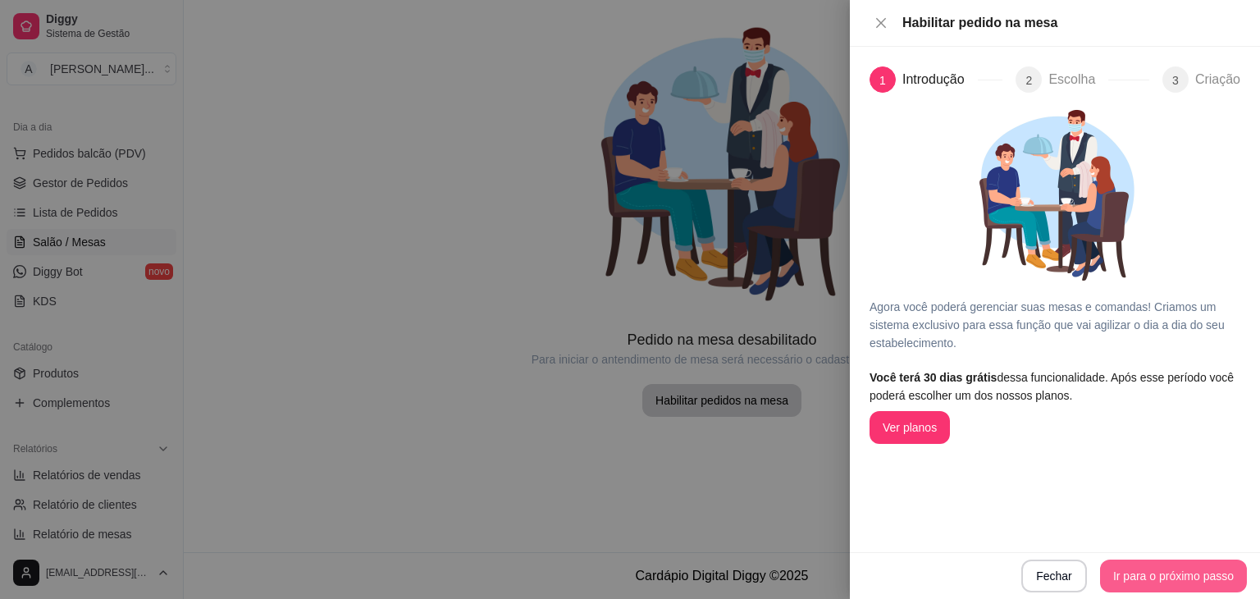
click at [1140, 567] on button "Ir para o próximo passo" at bounding box center [1173, 576] width 147 height 33
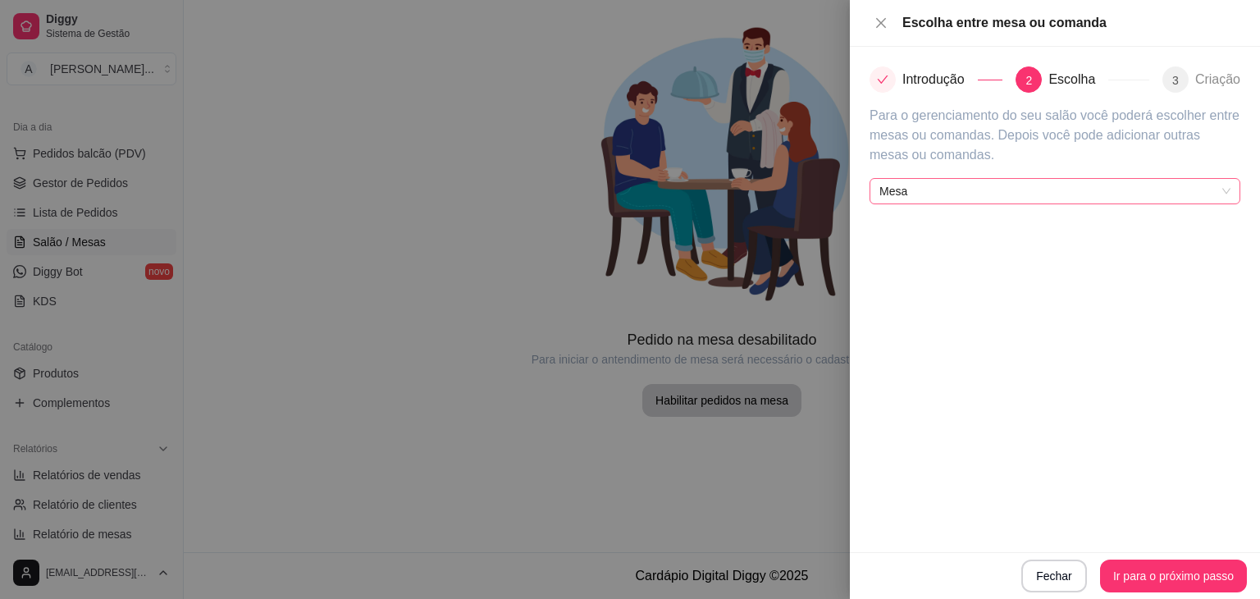
click at [985, 194] on span "Mesa" at bounding box center [1055, 191] width 351 height 25
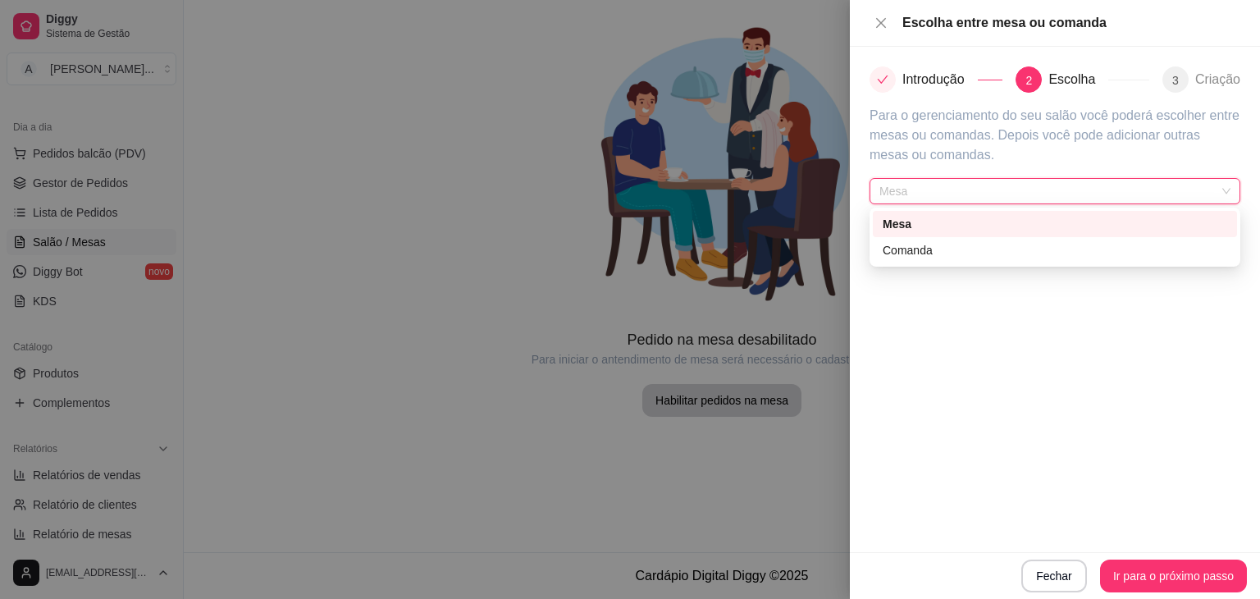
click at [985, 193] on span "Mesa" at bounding box center [1055, 191] width 351 height 25
click at [988, 191] on span "Mesa" at bounding box center [1055, 191] width 351 height 25
click at [1021, 384] on div "Introdução 2 Escolha 3 Criação Para o gerenciamento do seu salão você poderá es…" at bounding box center [1055, 299] width 410 height 505
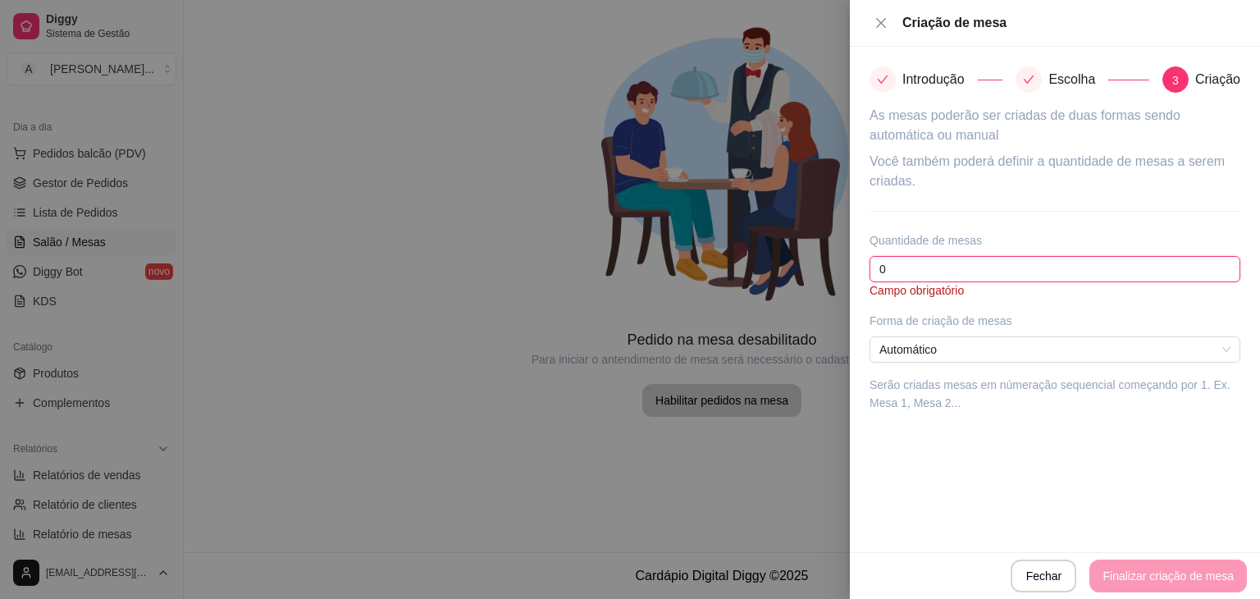
click at [990, 256] on input "0" at bounding box center [1055, 269] width 371 height 26
click at [990, 254] on div "Você também poderá definir a quantidade de mesas a serem criadas. Quantidade de…" at bounding box center [1055, 225] width 371 height 147
click at [982, 267] on input "0" at bounding box center [1055, 269] width 371 height 26
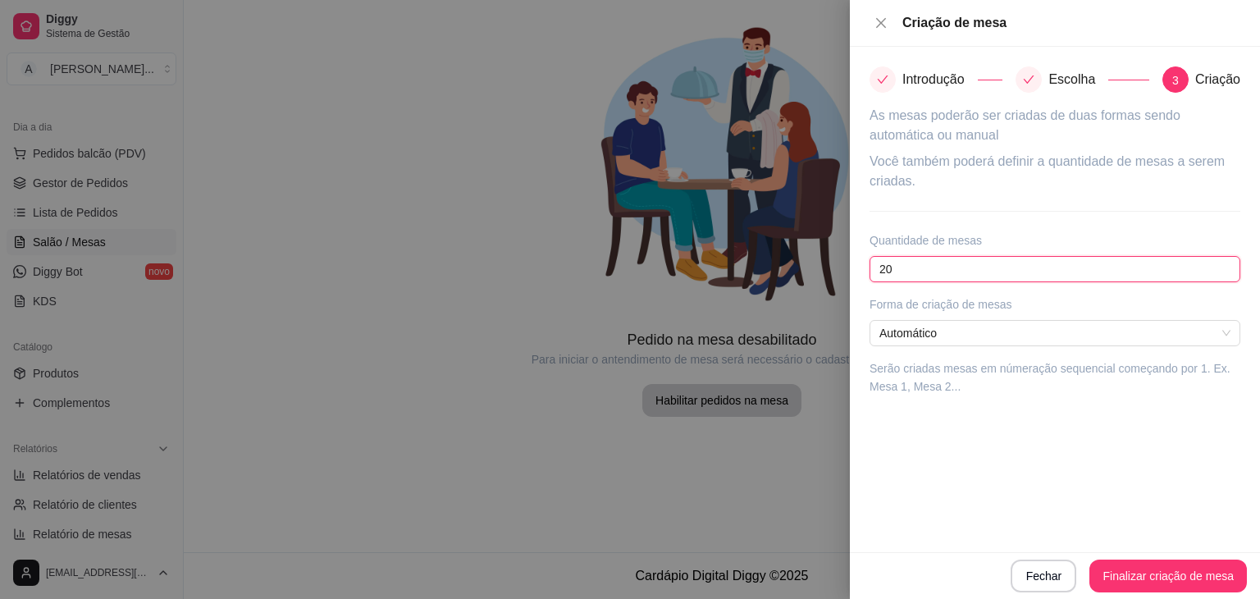
type input "20"
click at [1030, 407] on div "Introdução Escolha 3 Criação As mesas poderão ser criadas de duas formas sendo …" at bounding box center [1055, 299] width 410 height 505
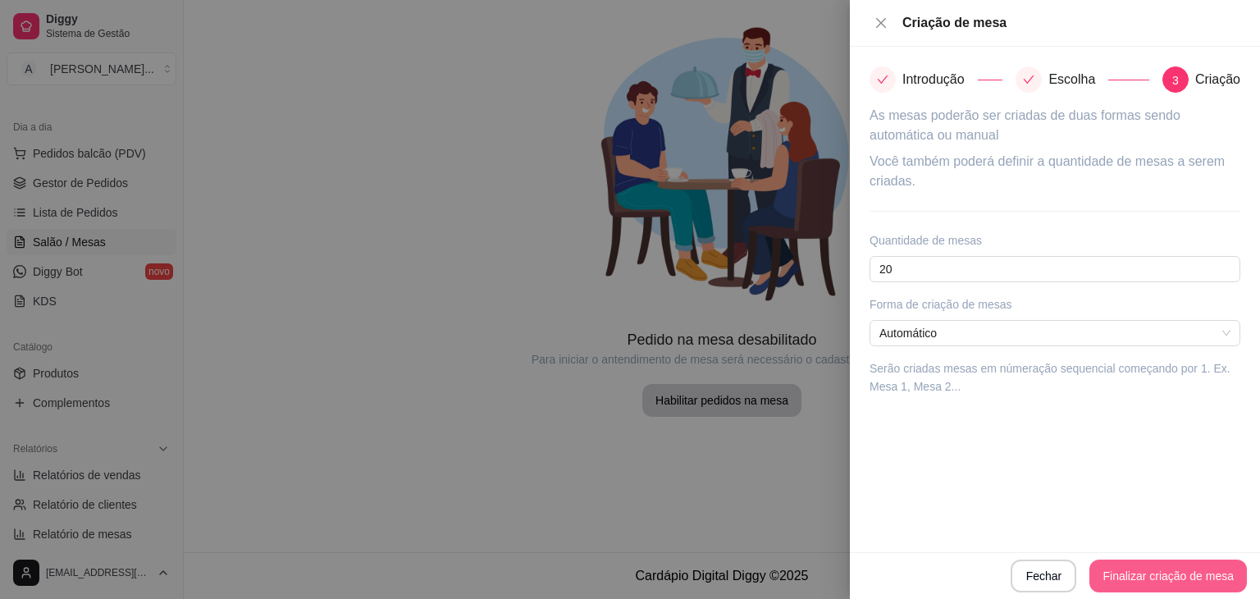
click at [1181, 570] on button "Finalizar criação de mesa" at bounding box center [1169, 576] width 158 height 33
click at [1011, 334] on span "Automático" at bounding box center [1055, 333] width 351 height 25
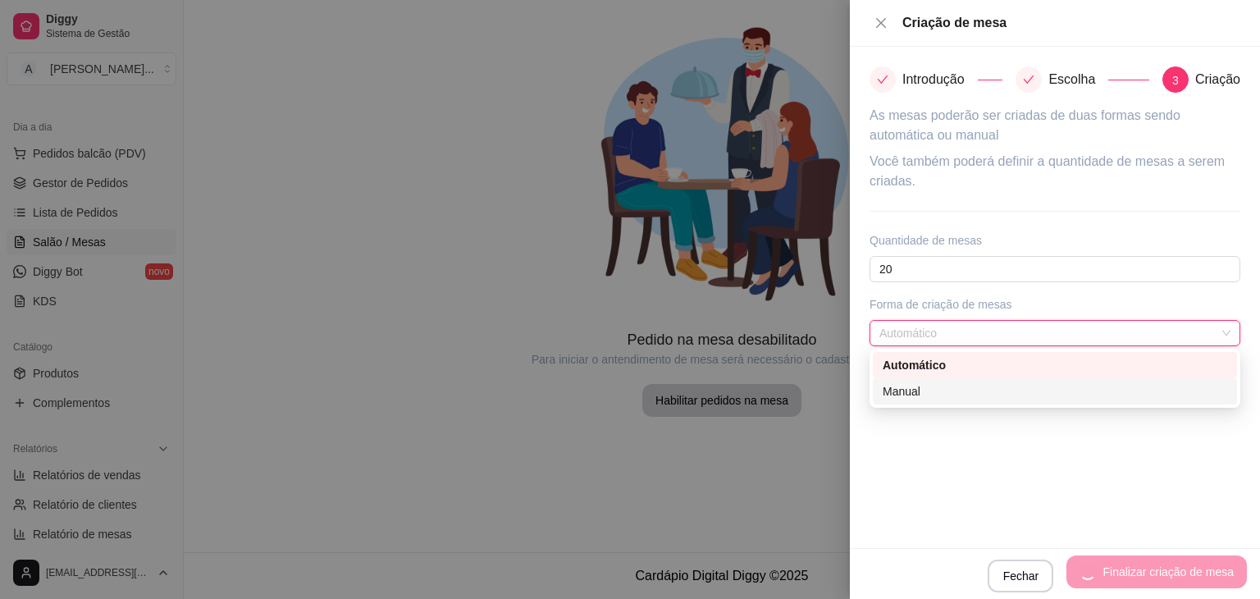
click at [1024, 400] on div "Manual" at bounding box center [1055, 391] width 345 height 18
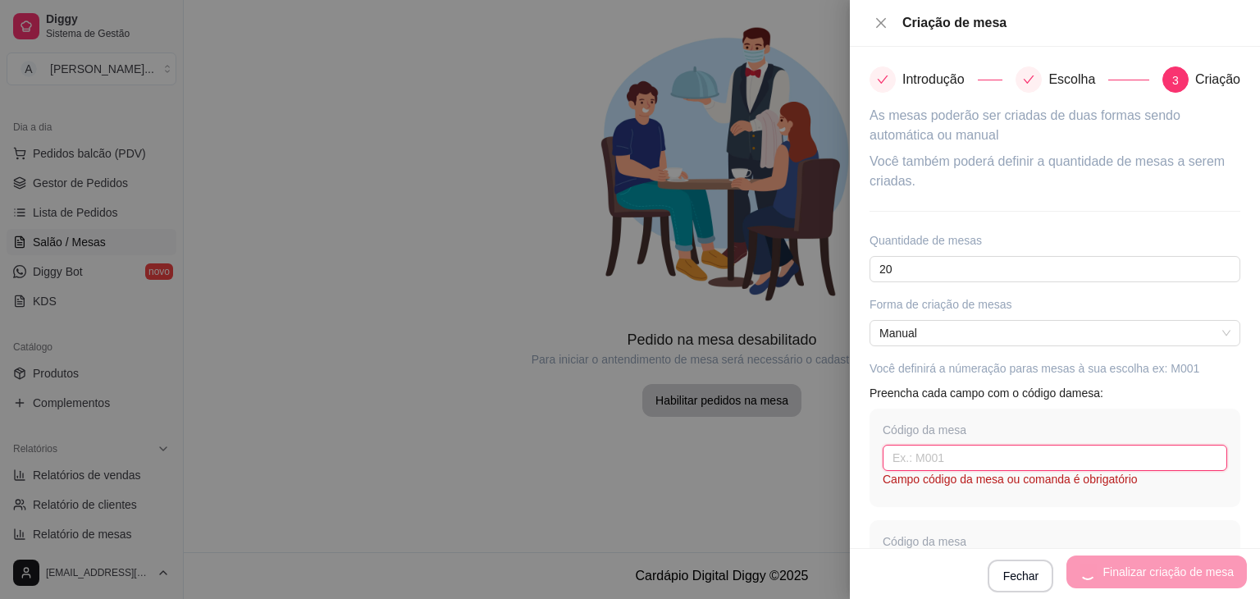
click at [1042, 464] on input "text" at bounding box center [1055, 458] width 345 height 26
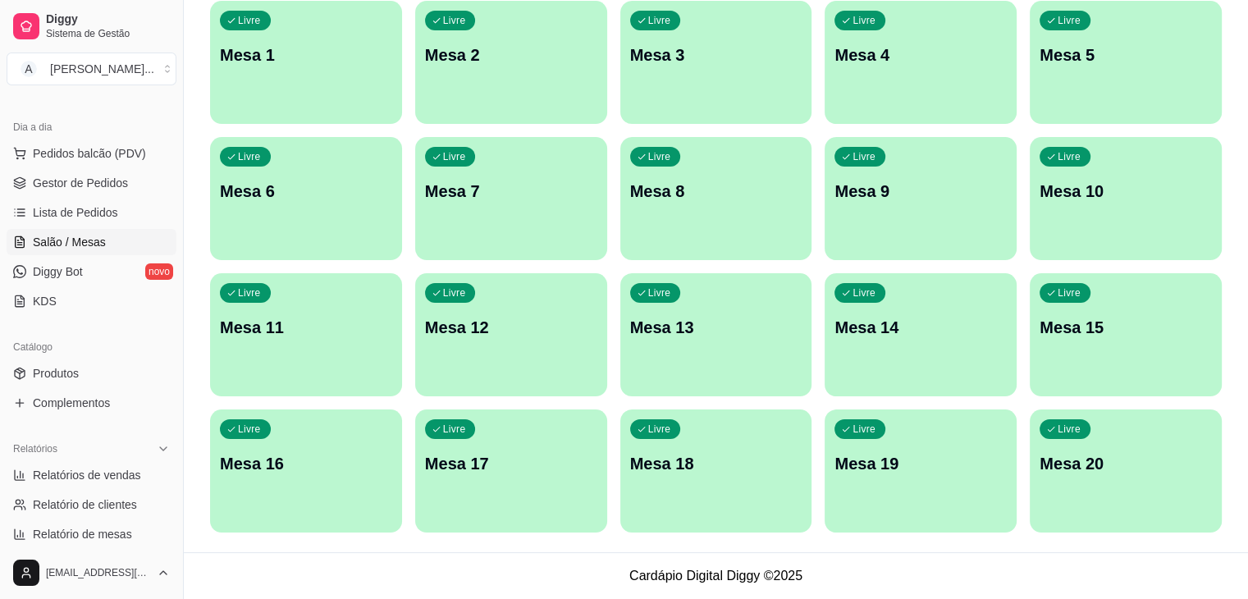
scroll to position [12, 0]
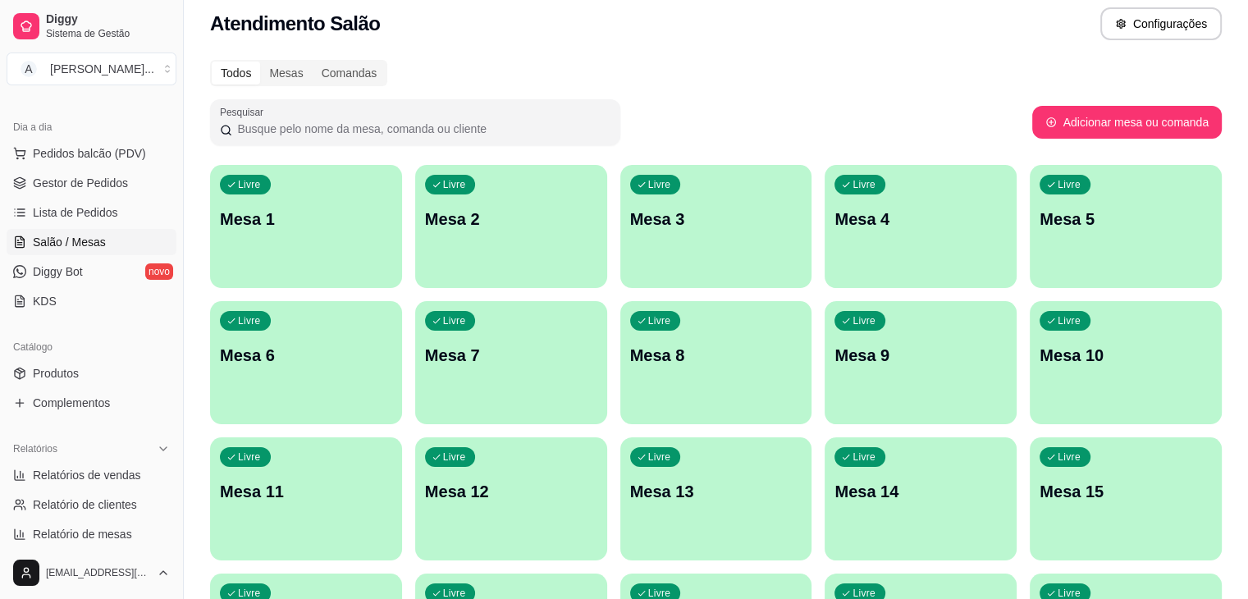
click at [289, 227] on p "Mesa 1" at bounding box center [306, 219] width 172 height 23
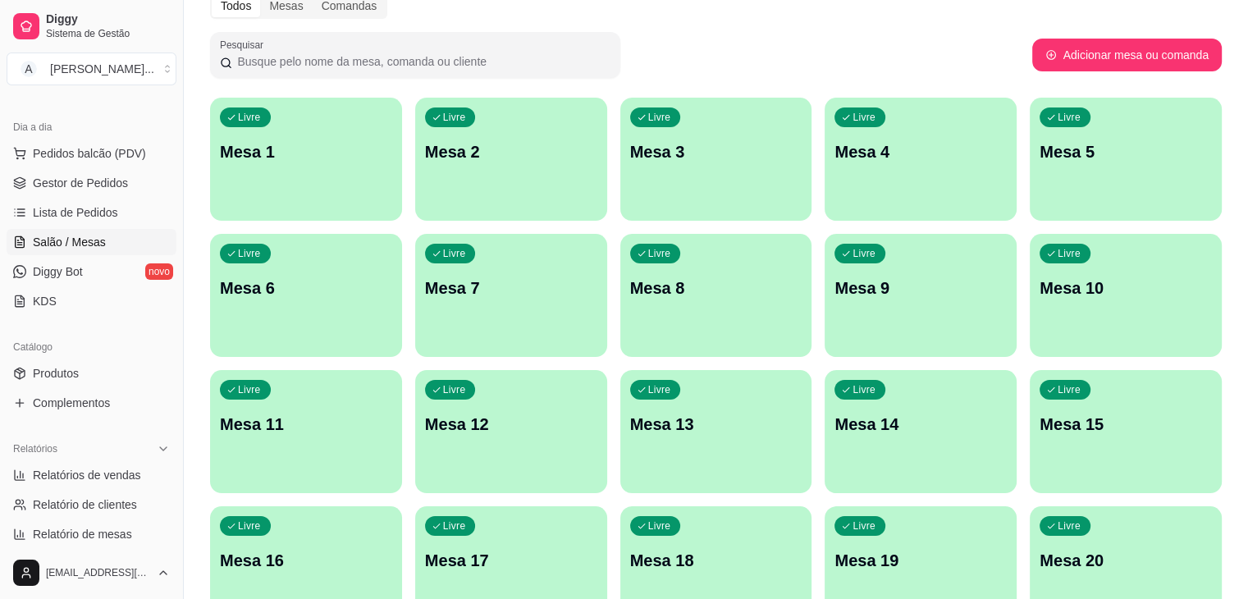
scroll to position [0, 0]
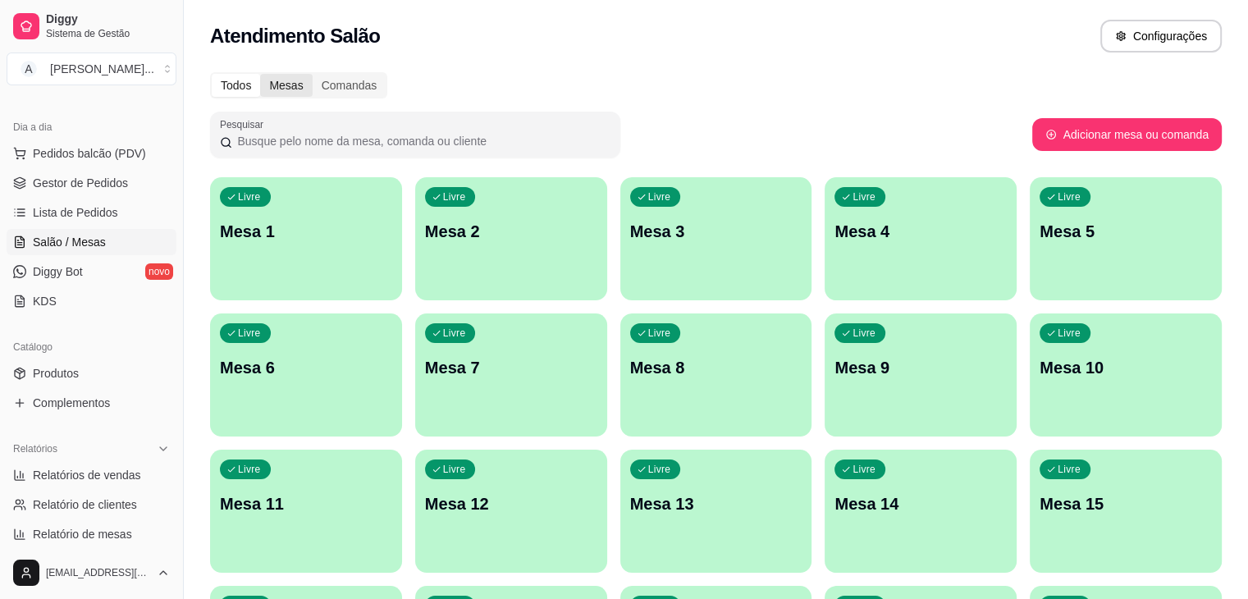
click at [289, 88] on div "Mesas" at bounding box center [286, 85] width 52 height 23
click at [260, 74] on input "Mesas" at bounding box center [260, 74] width 0 height 0
click at [343, 85] on div "Comandas" at bounding box center [350, 85] width 74 height 23
click at [313, 74] on input "Comandas" at bounding box center [313, 74] width 0 height 0
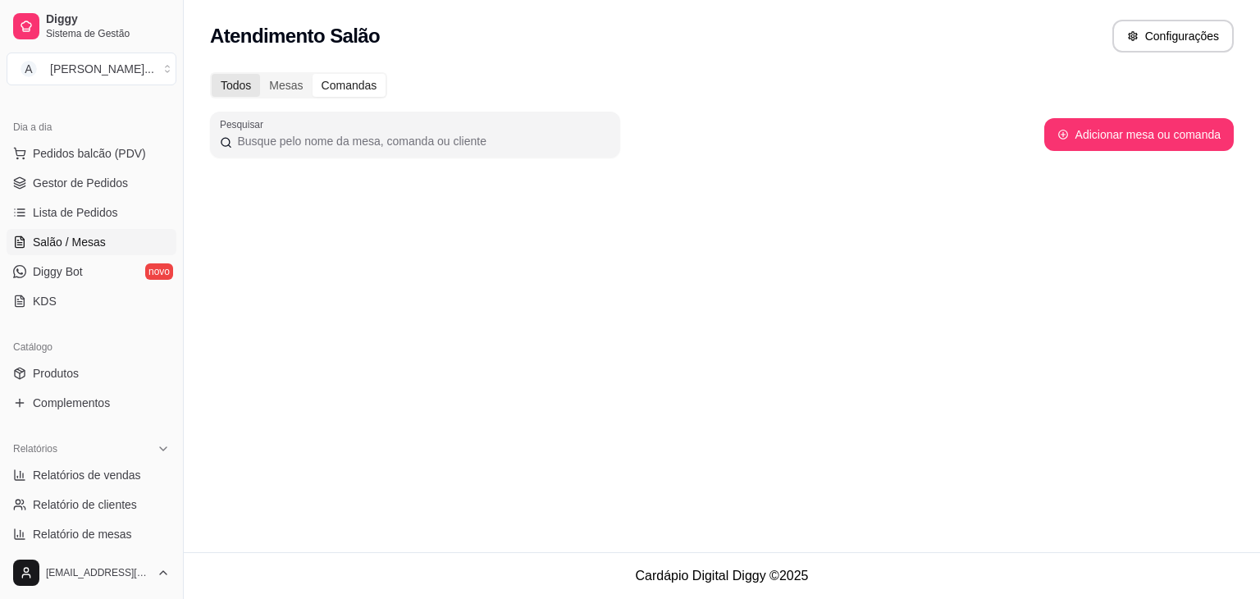
click at [246, 82] on div "Todos" at bounding box center [236, 85] width 48 height 23
click at [212, 74] on input "Todos" at bounding box center [212, 74] width 0 height 0
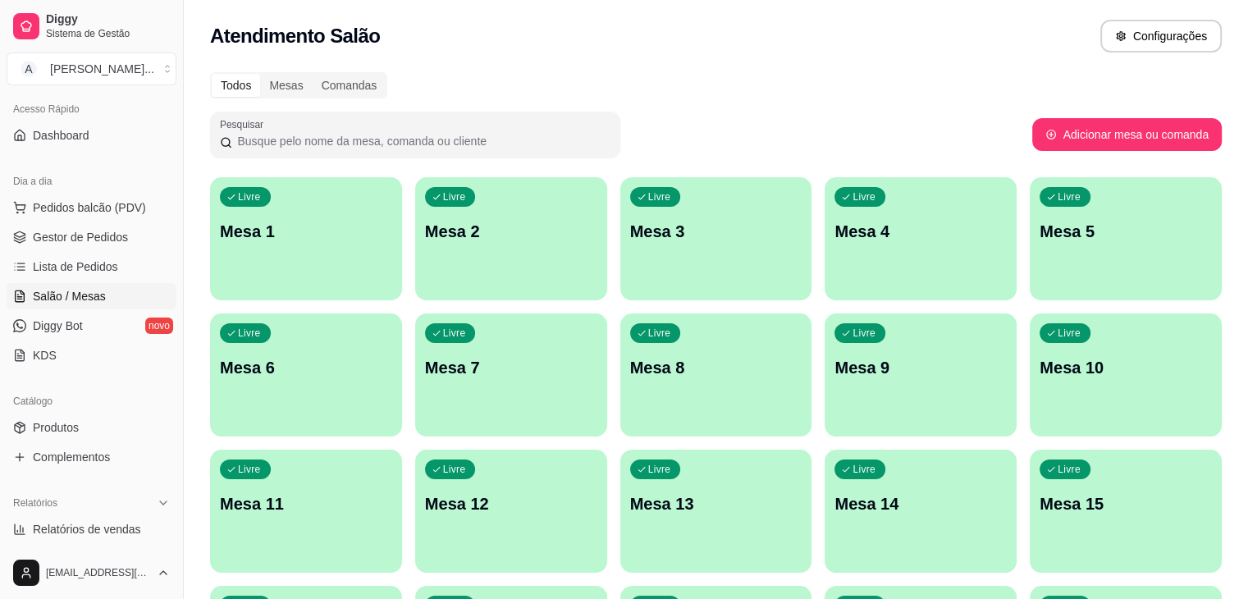
scroll to position [82, 0]
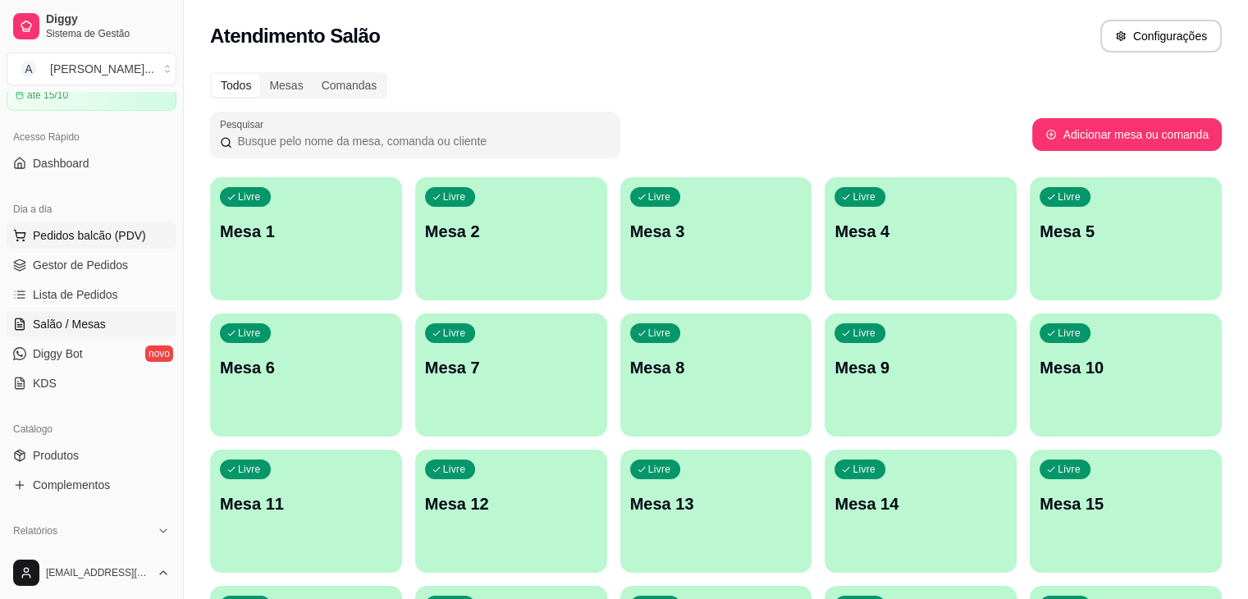
click at [124, 239] on span "Pedidos balcão (PDV)" at bounding box center [89, 235] width 113 height 16
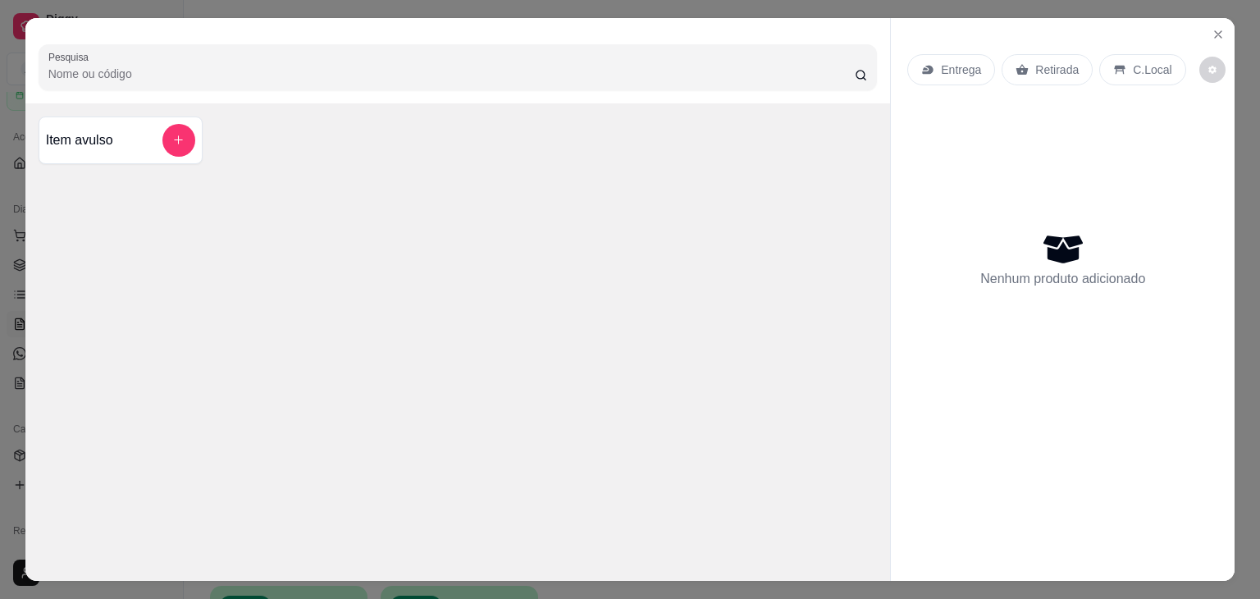
click at [194, 127] on div "Item avulso" at bounding box center [458, 146] width 866 height 87
click at [172, 138] on icon "add-separate-item" at bounding box center [178, 140] width 12 height 12
